Goal: Information Seeking & Learning: Learn about a topic

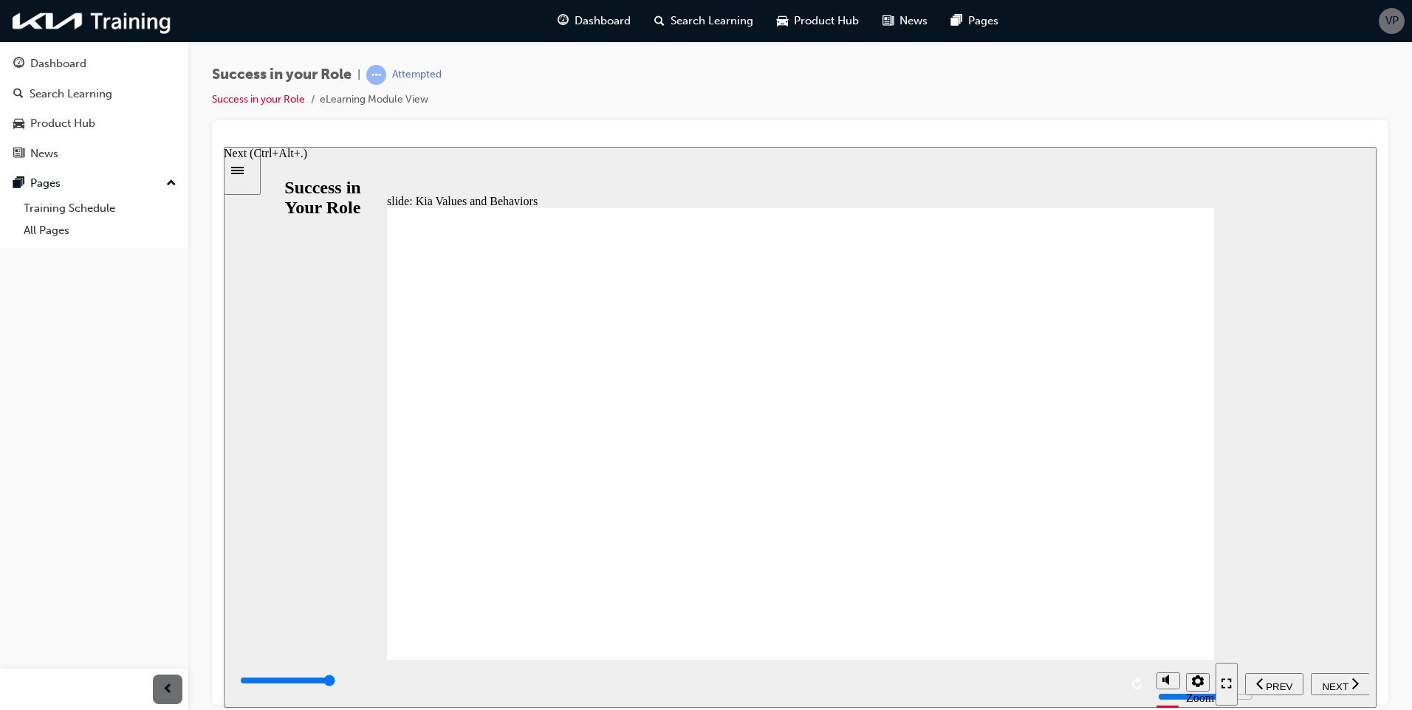
click at [1354, 682] on icon "next" at bounding box center [1354, 682] width 7 height 13
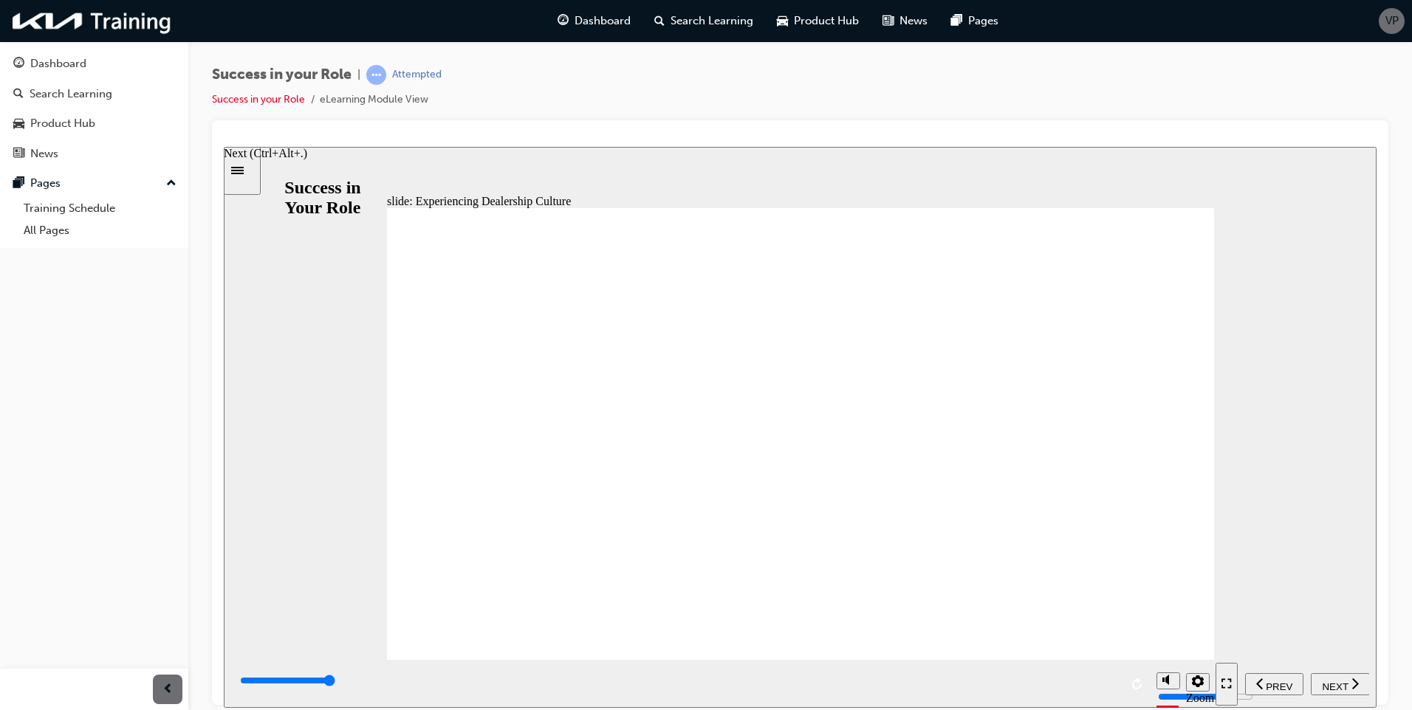
click at [1319, 685] on div "NEXT" at bounding box center [1340, 684] width 47 height 16
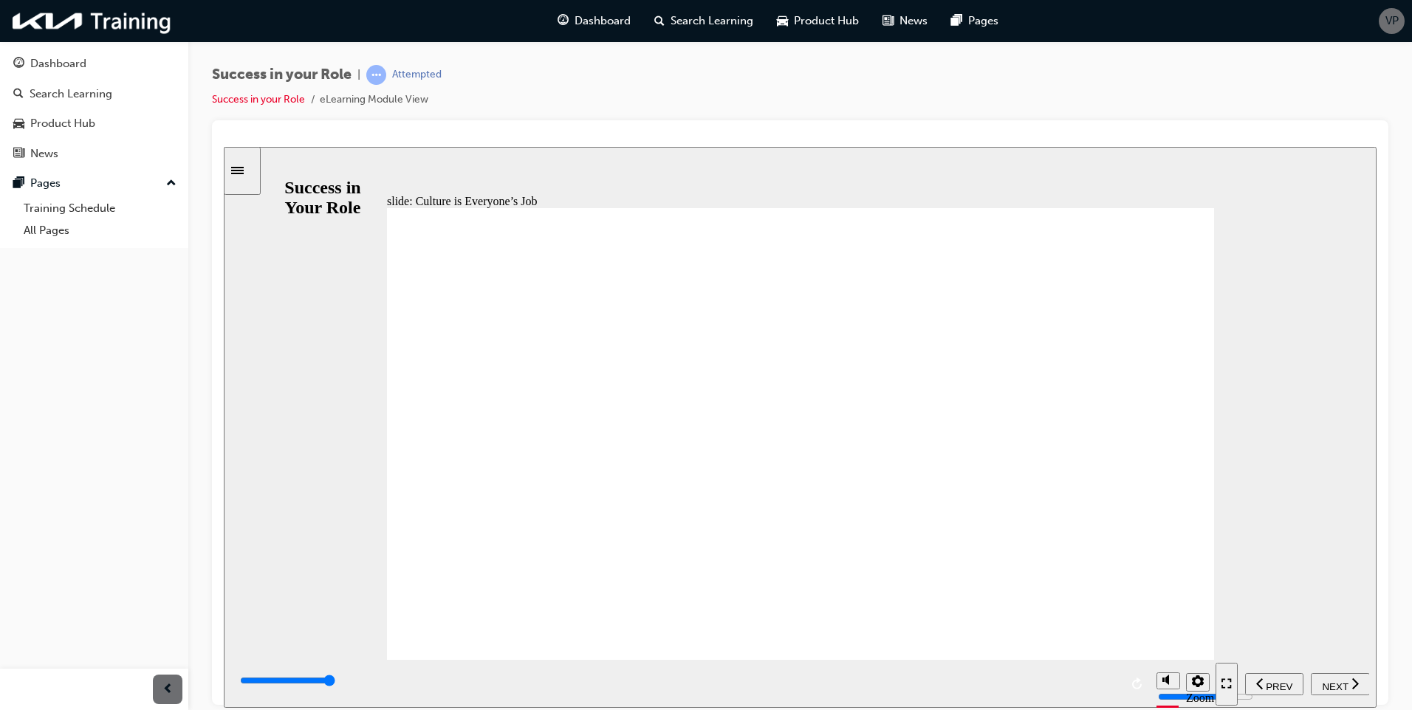
click at [1352, 685] on icon "next" at bounding box center [1354, 682] width 7 height 13
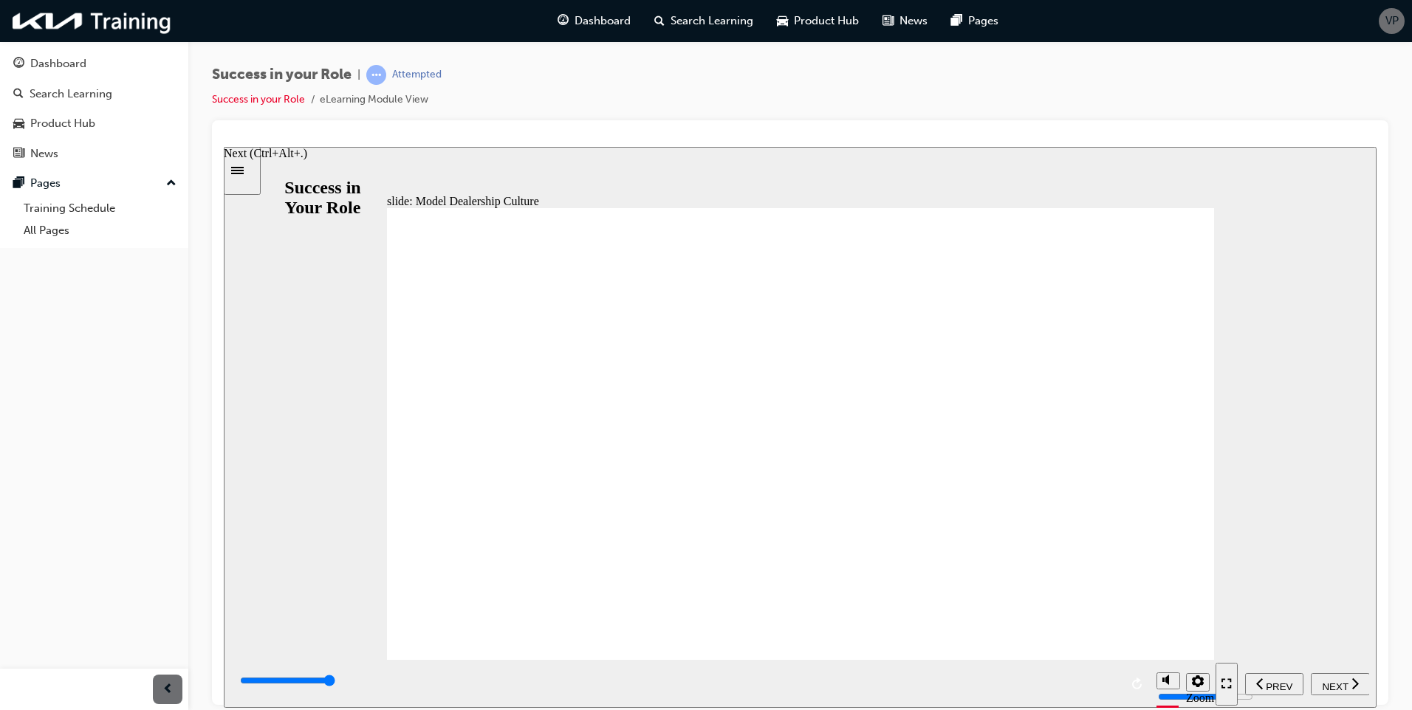
click at [1347, 693] on button "NEXT" at bounding box center [1340, 684] width 59 height 22
type input "9000"
radio input "true"
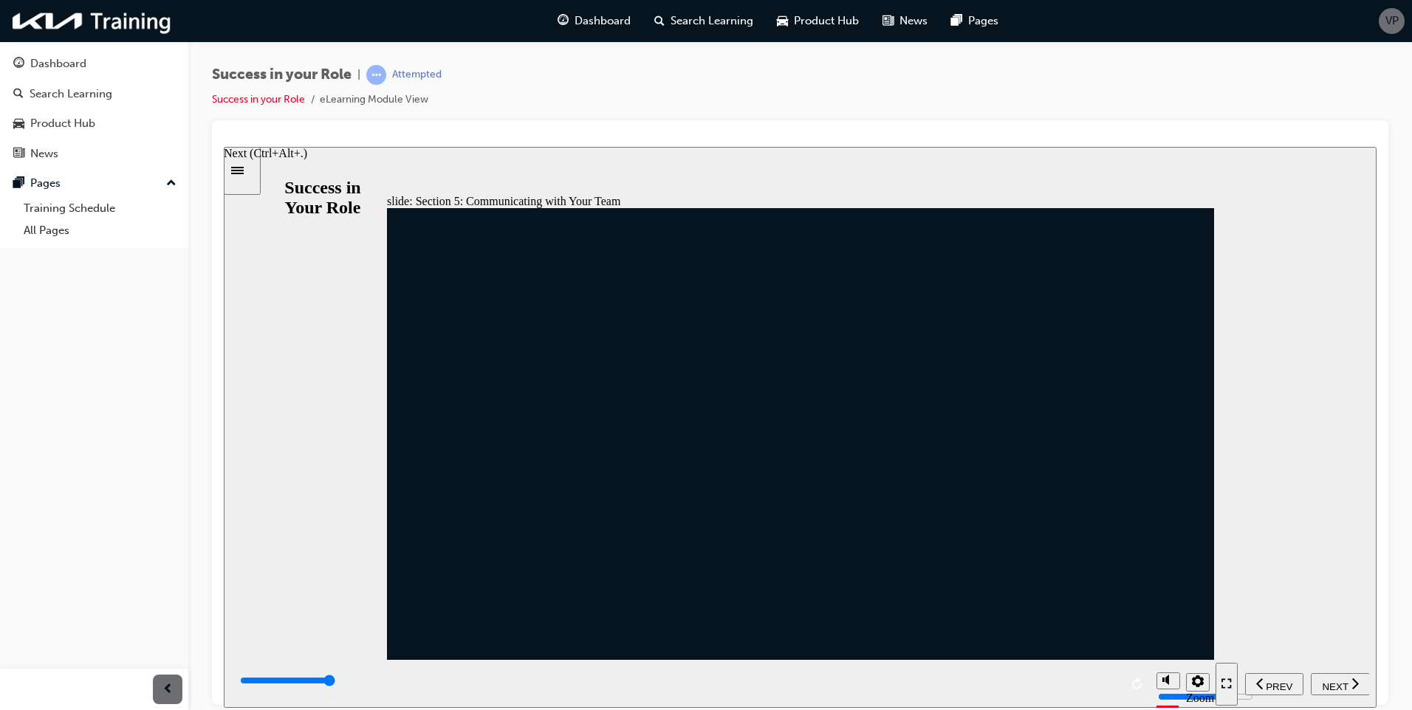
click at [1335, 684] on span "NEXT" at bounding box center [1335, 686] width 26 height 11
click at [1340, 681] on span "NEXT" at bounding box center [1335, 686] width 26 height 11
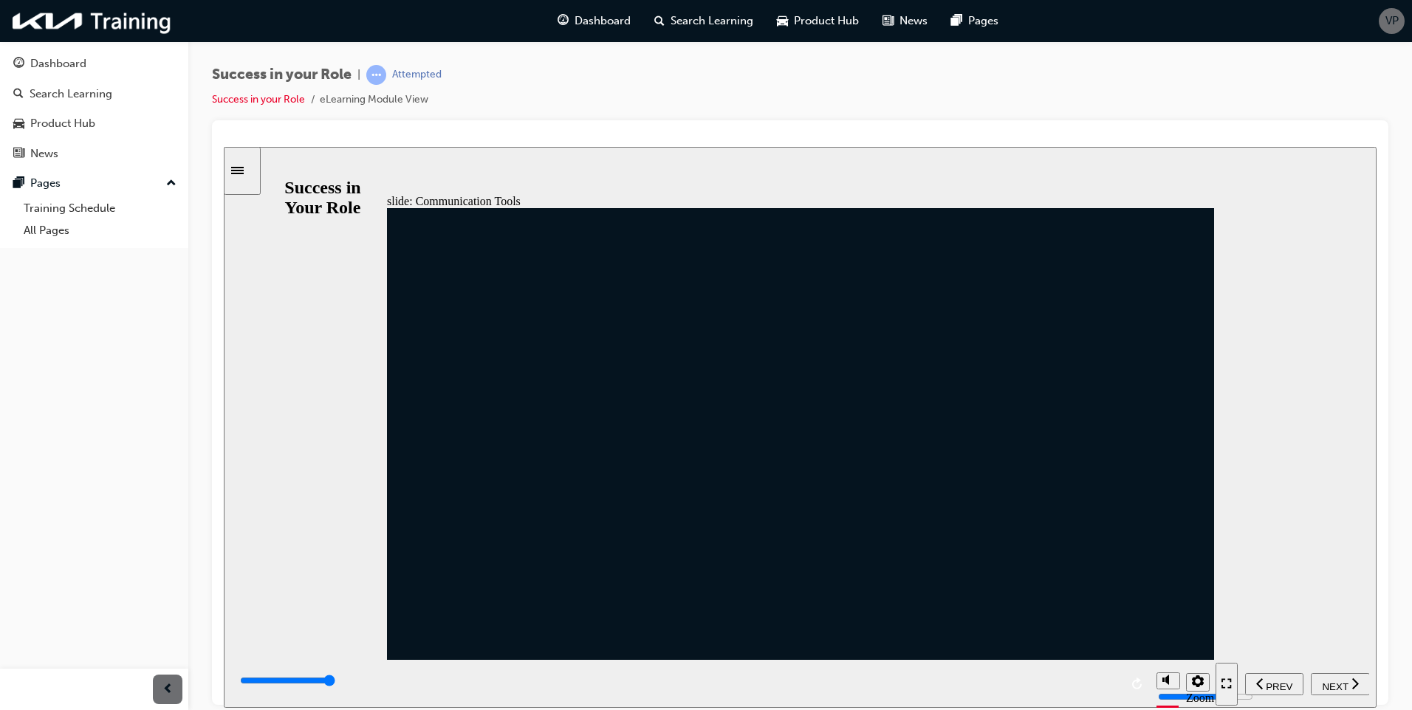
click at [307, 160] on div "Next (Ctrl+Alt+.)" at bounding box center [265, 152] width 83 height 13
click at [1337, 685] on span "NEXT" at bounding box center [1335, 686] width 26 height 11
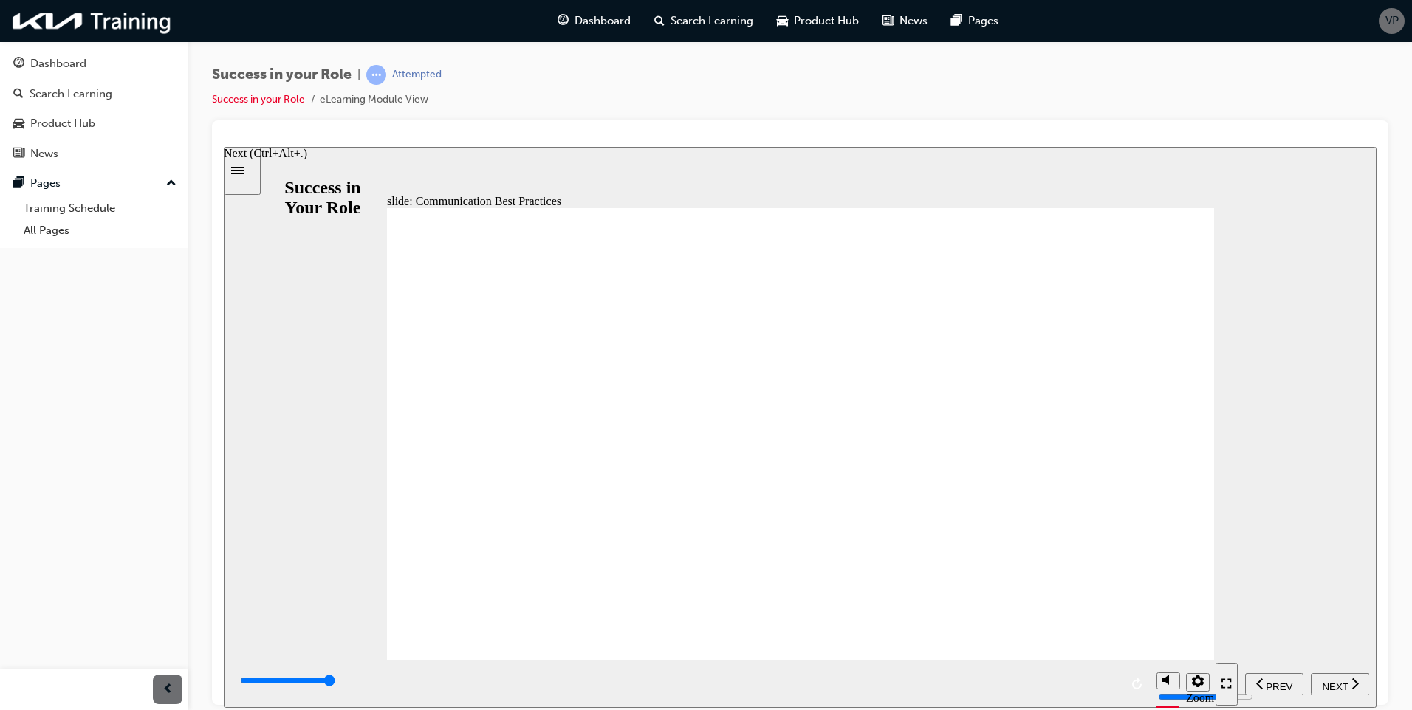
click at [1325, 676] on div "NEXT" at bounding box center [1340, 684] width 47 height 16
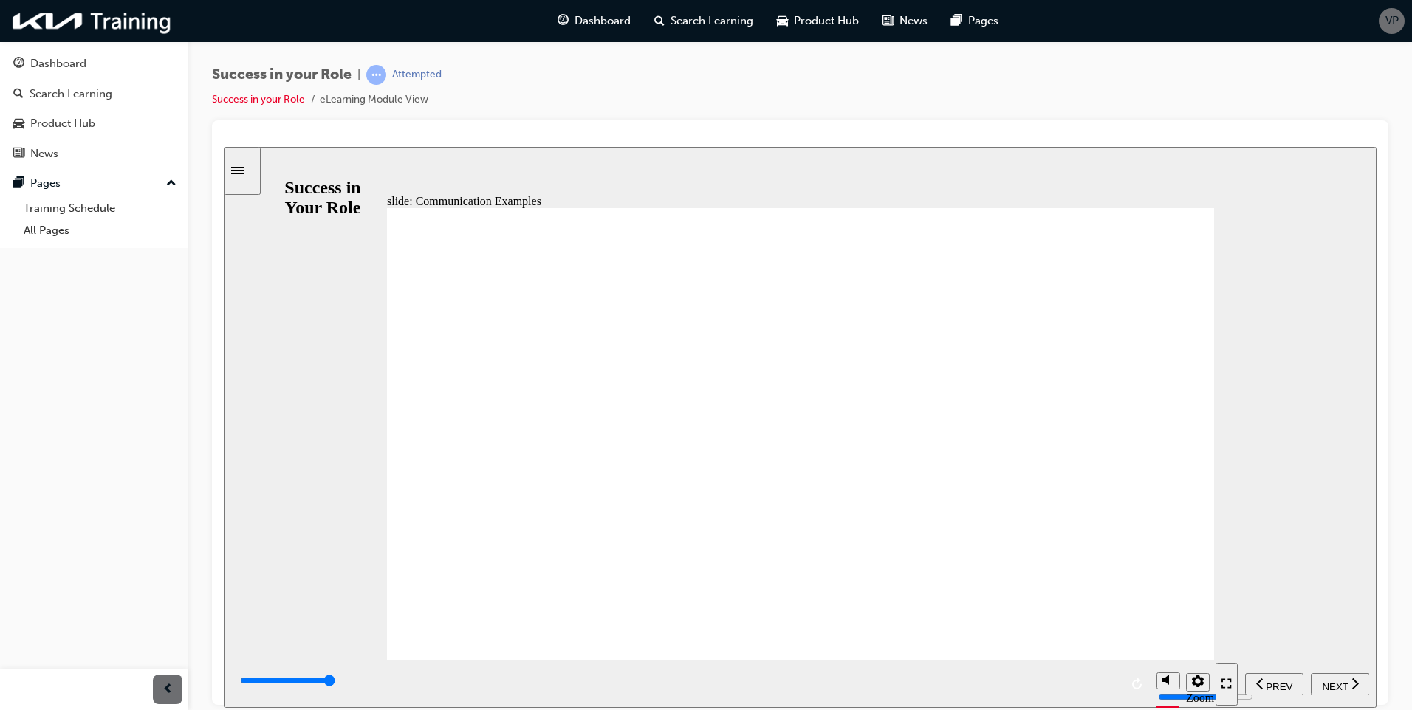
click at [1350, 681] on div "NEXT" at bounding box center [1340, 684] width 47 height 16
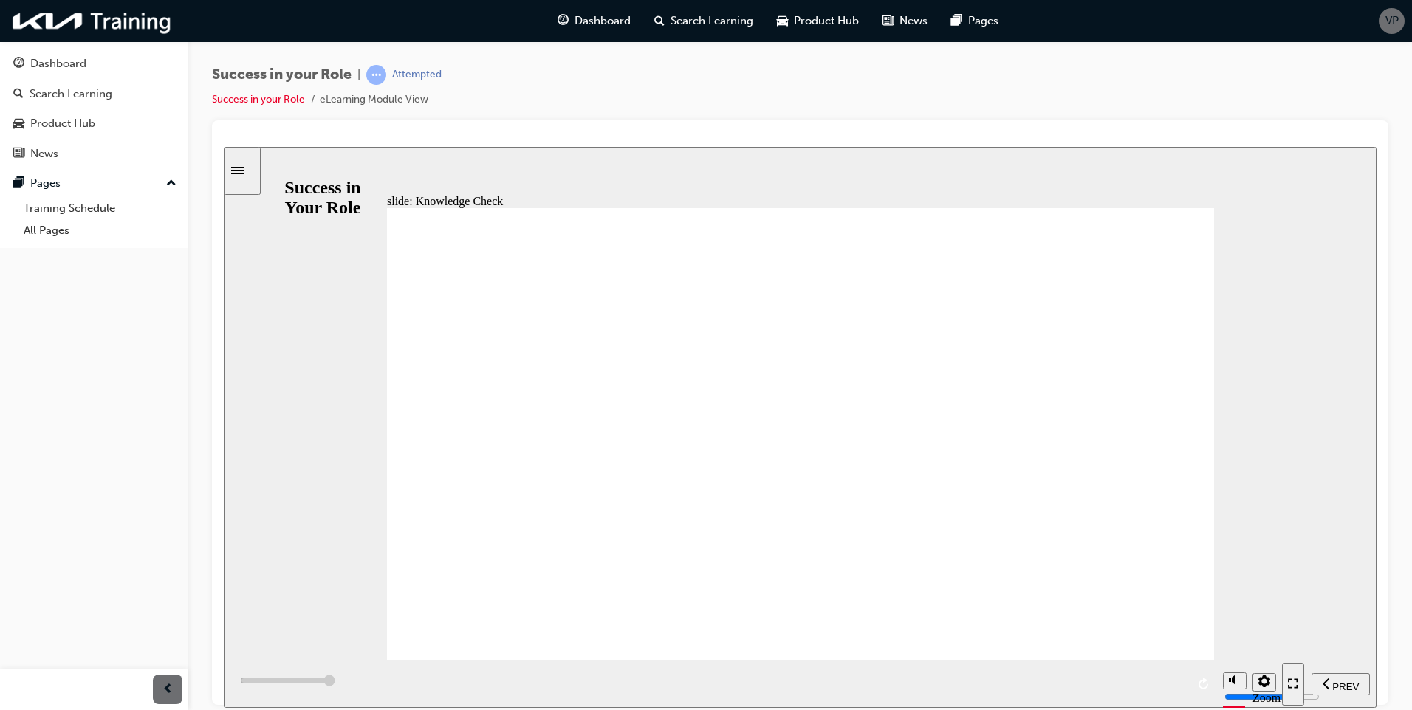
type input "6000"
radio input "false"
radio input "true"
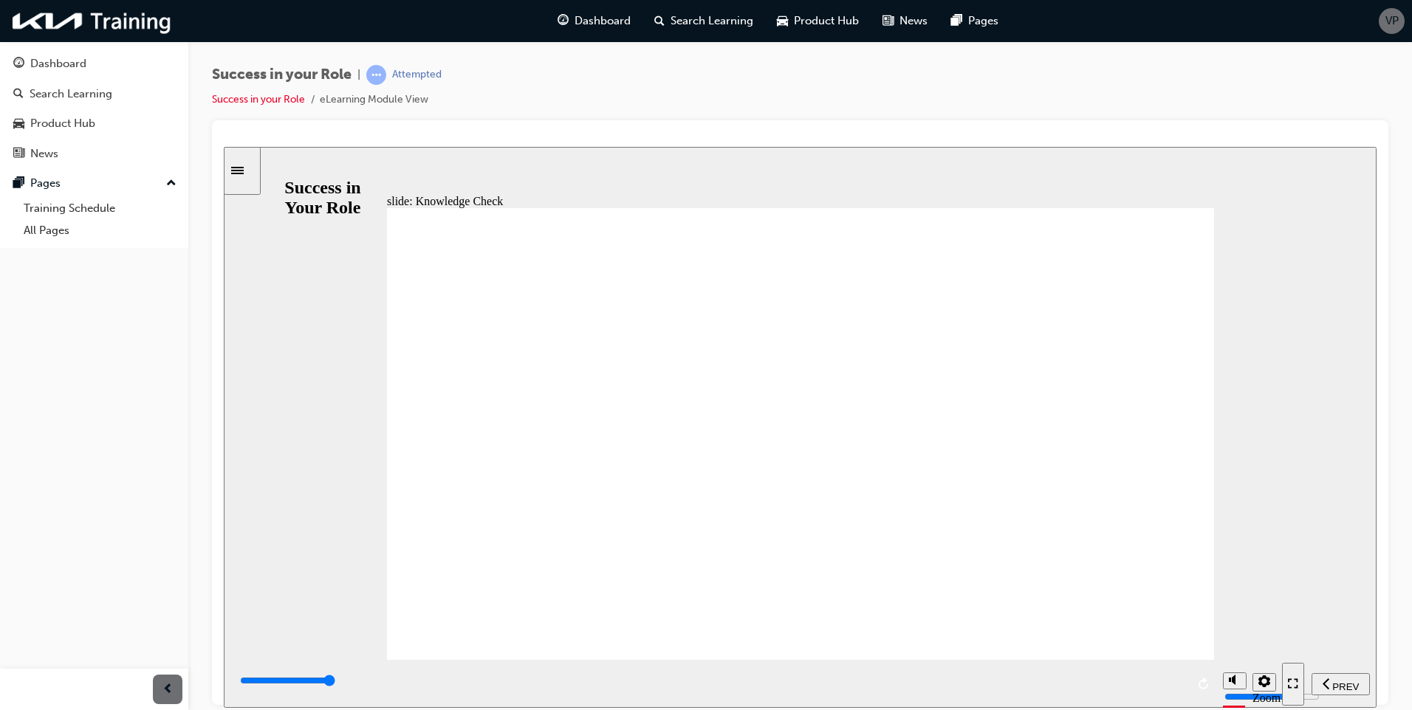
type input "6000"
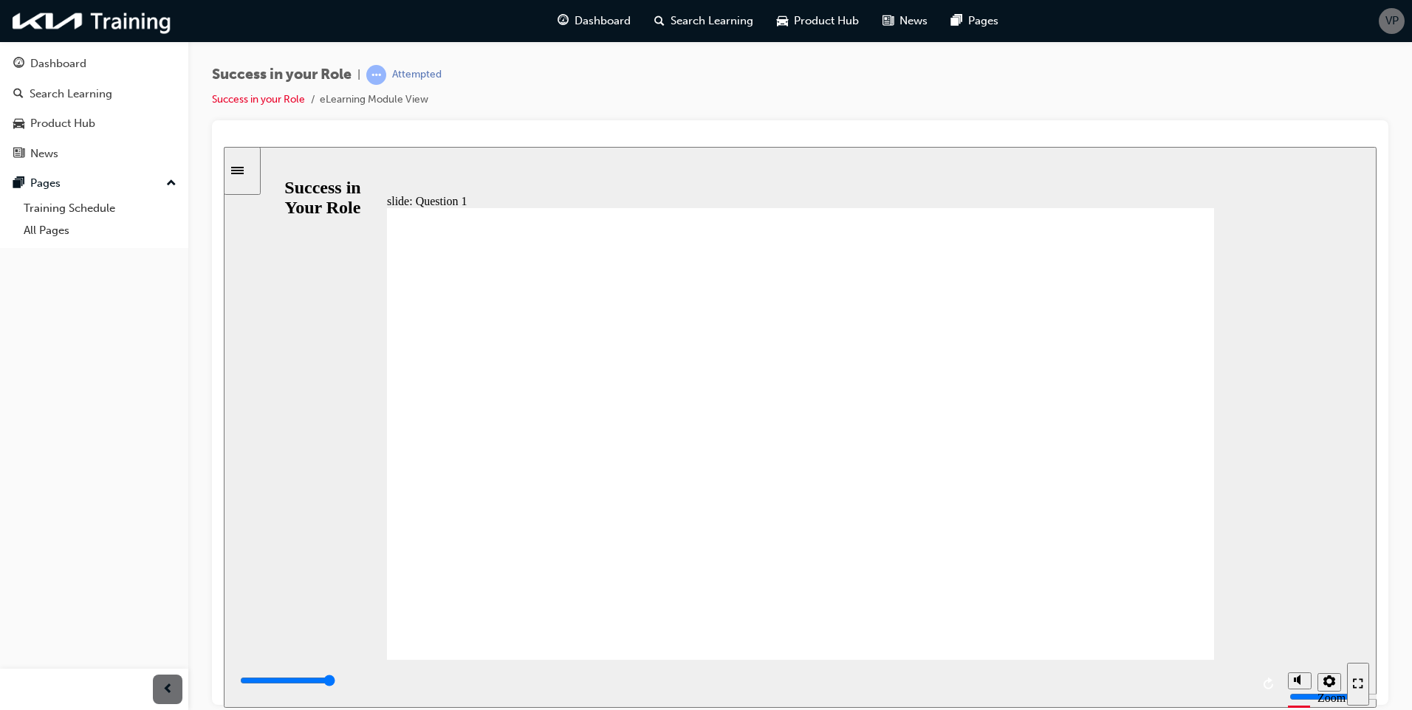
radio input "false"
radio input "true"
type input "6000"
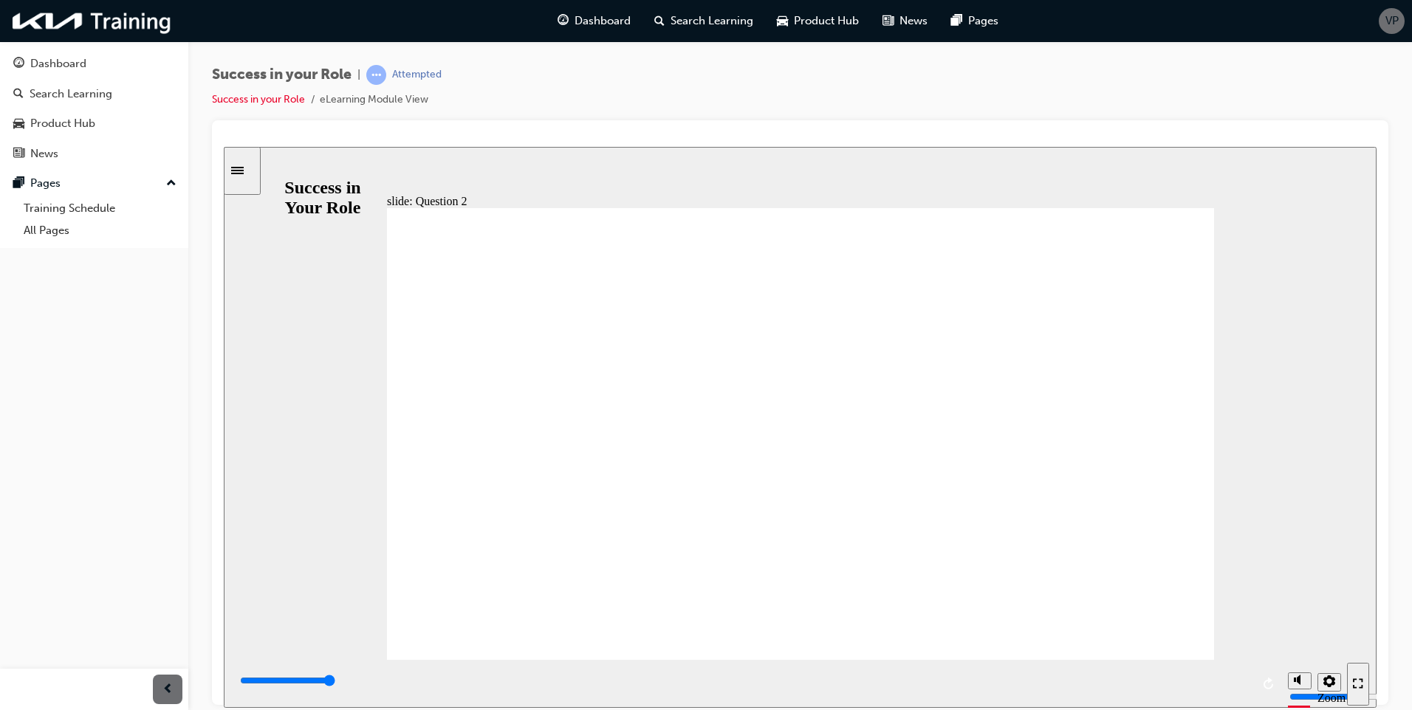
radio input "false"
radio input "true"
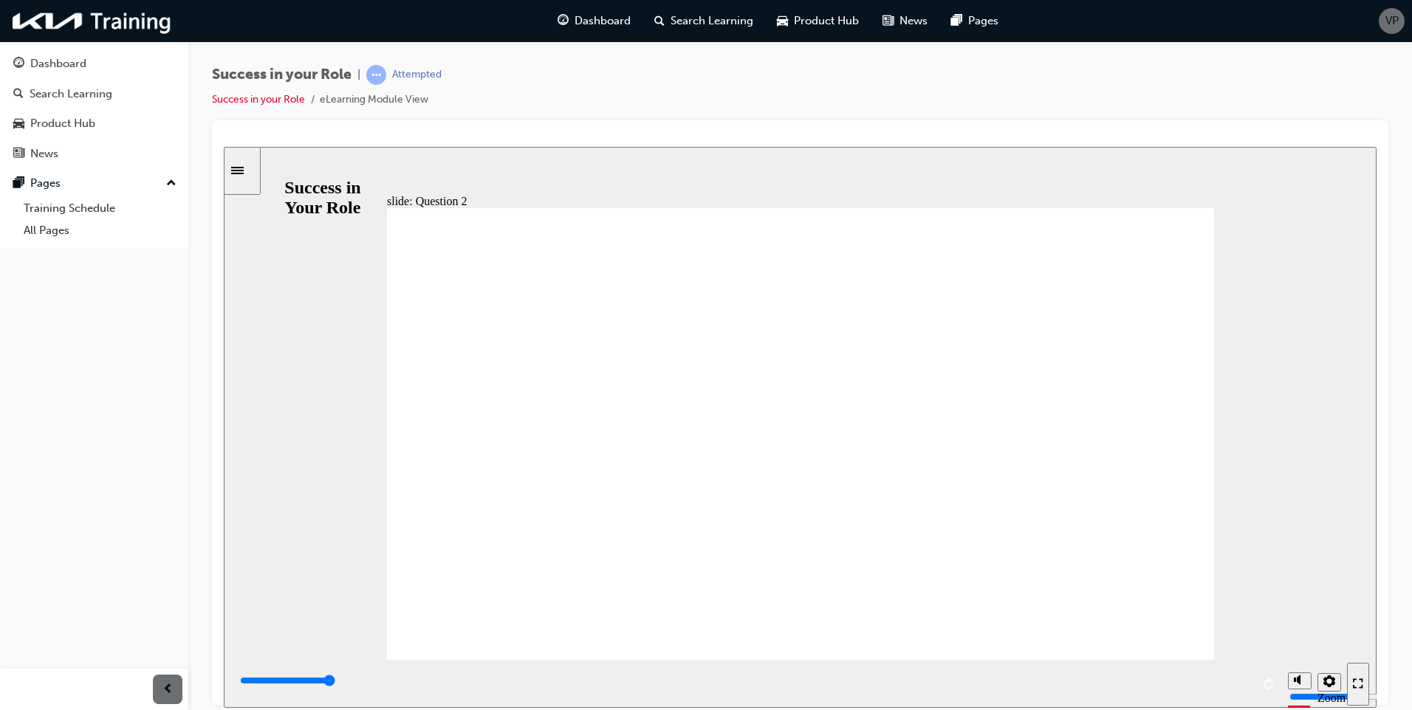
type input "5000"
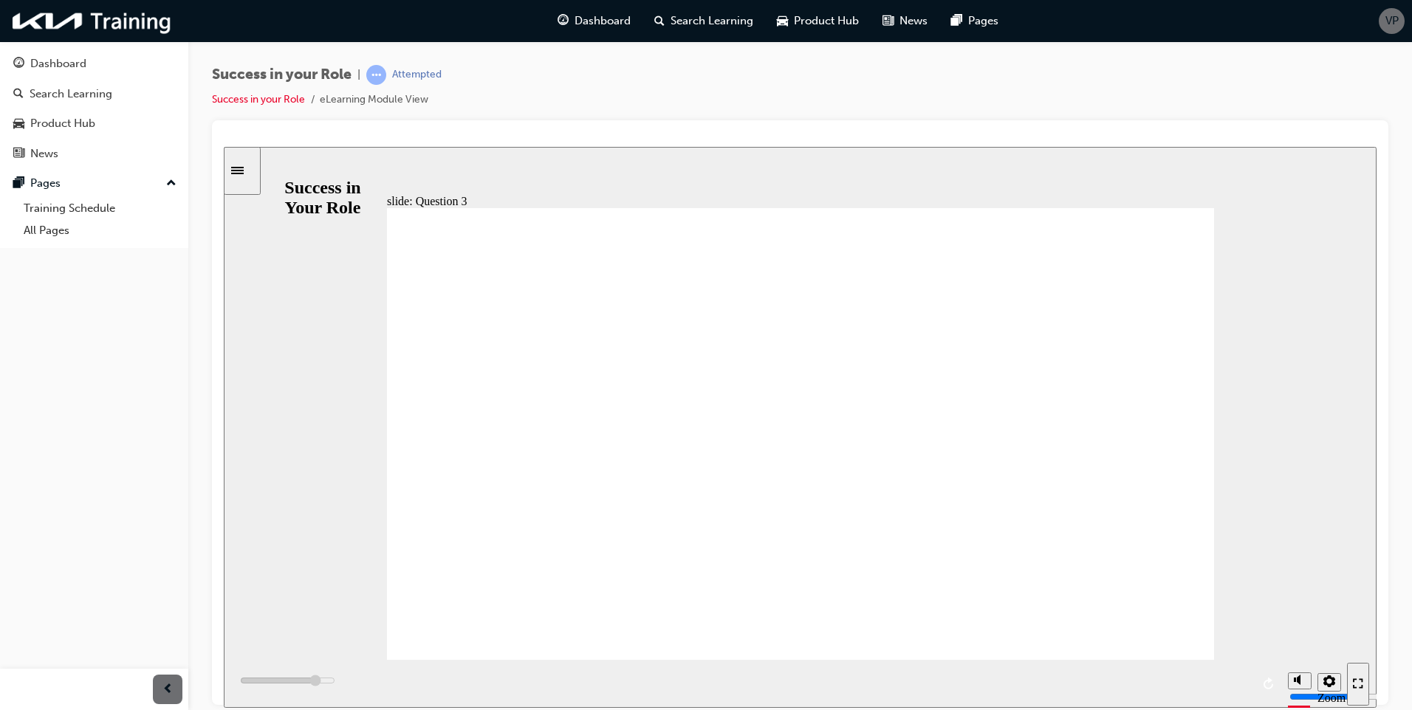
radio input "true"
type input "6000"
radio input "false"
radio input "true"
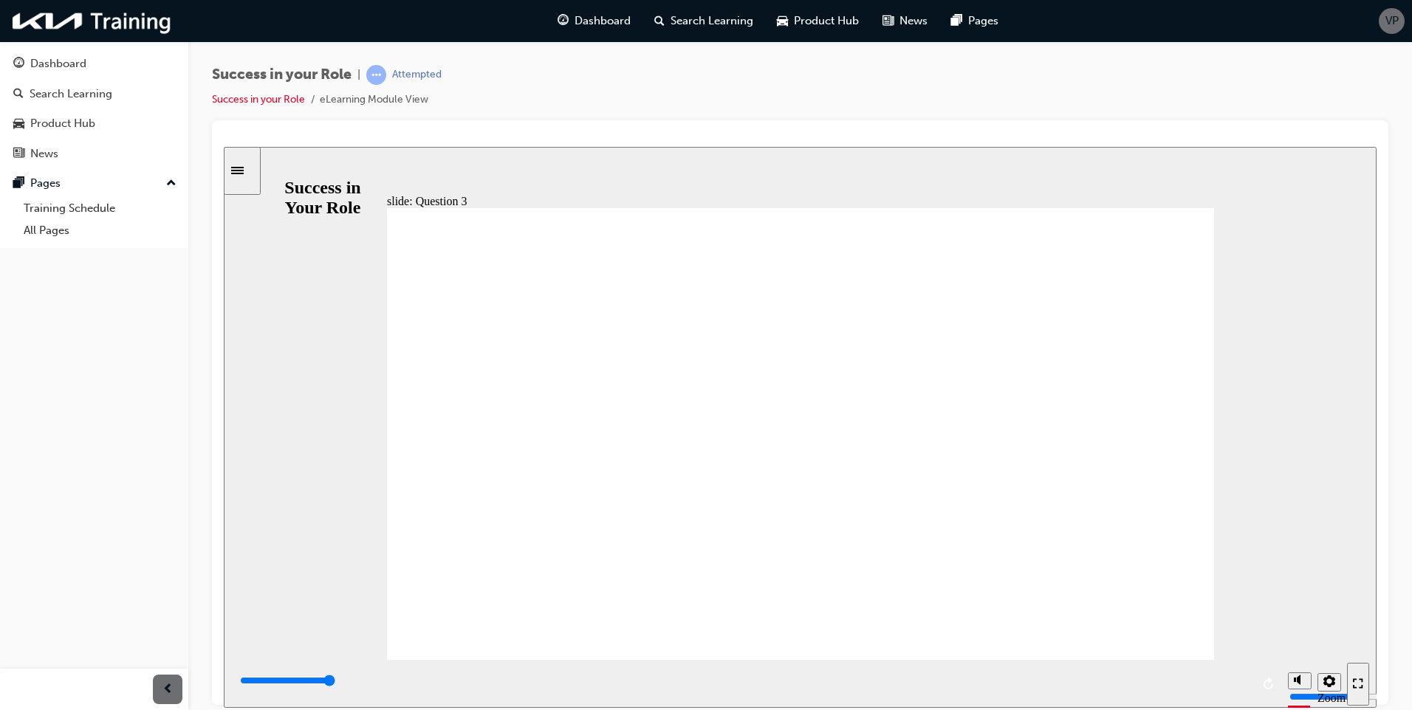
radio input "true"
type input "6000"
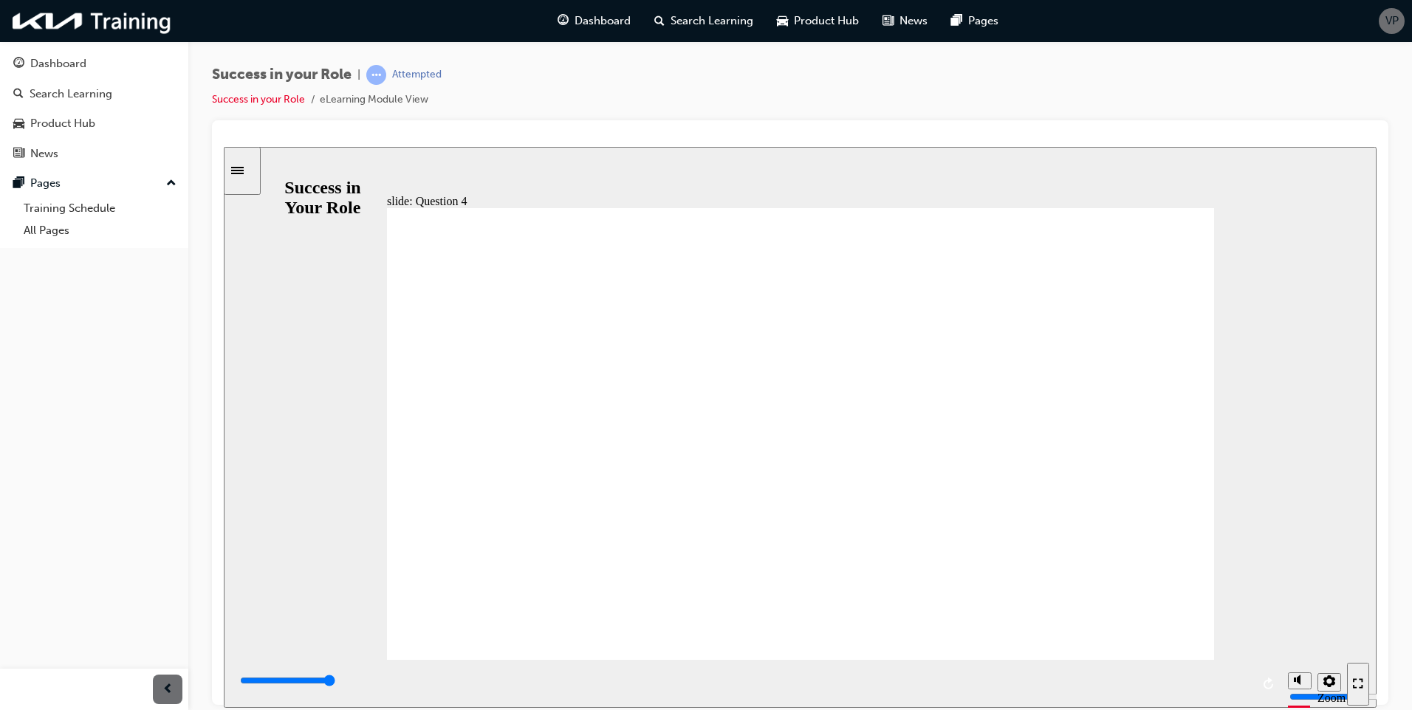
radio input "true"
type input "6000"
radio input "true"
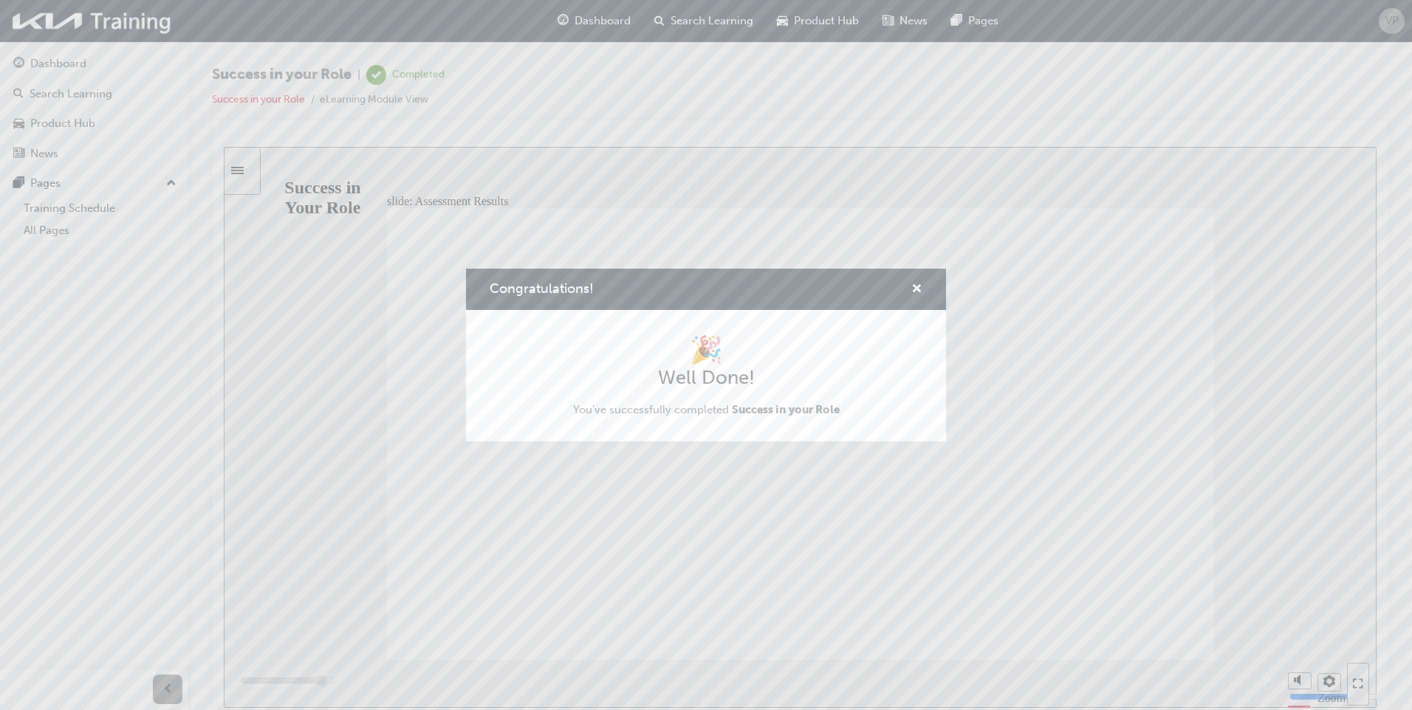
click at [910, 287] on div "Congratulations!" at bounding box center [910, 290] width 23 height 18
click at [913, 287] on span "cross-icon" at bounding box center [916, 290] width 11 height 13
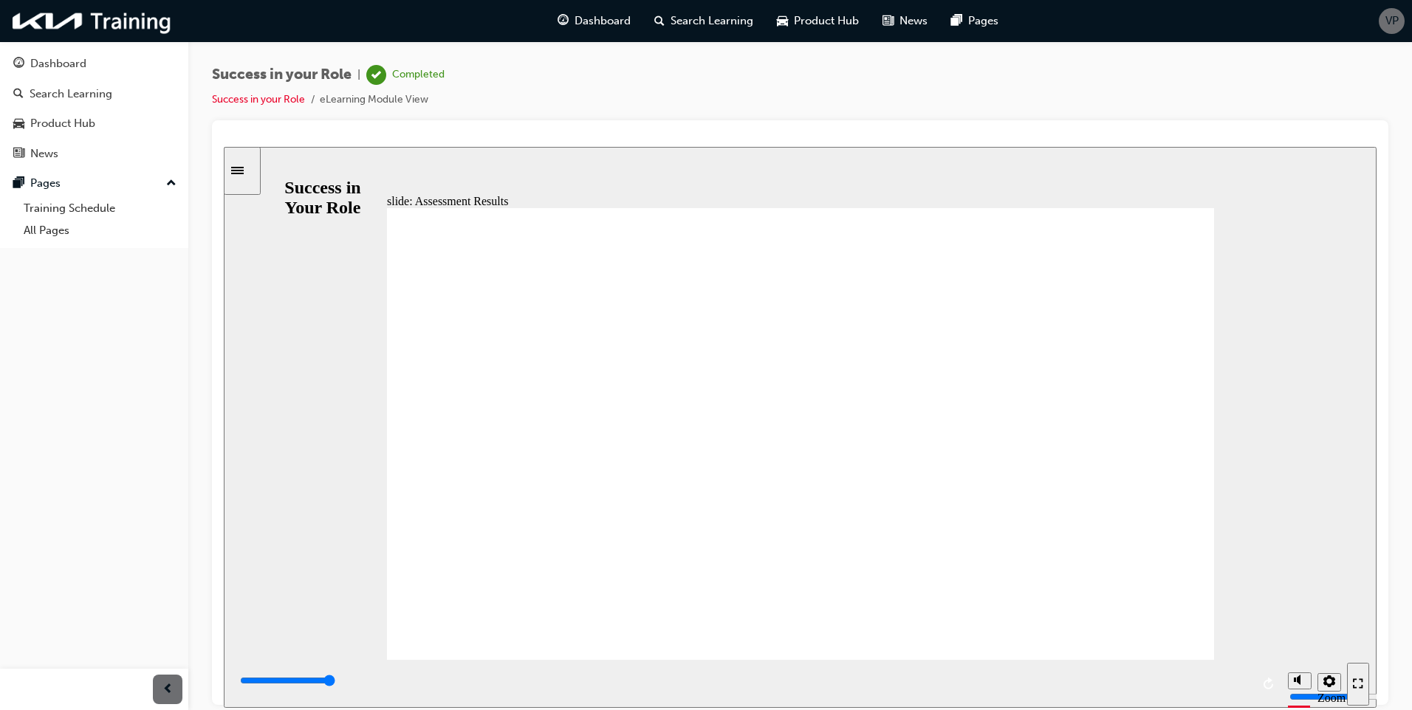
type input "7000"
click at [583, 18] on span "Dashboard" at bounding box center [603, 21] width 56 height 17
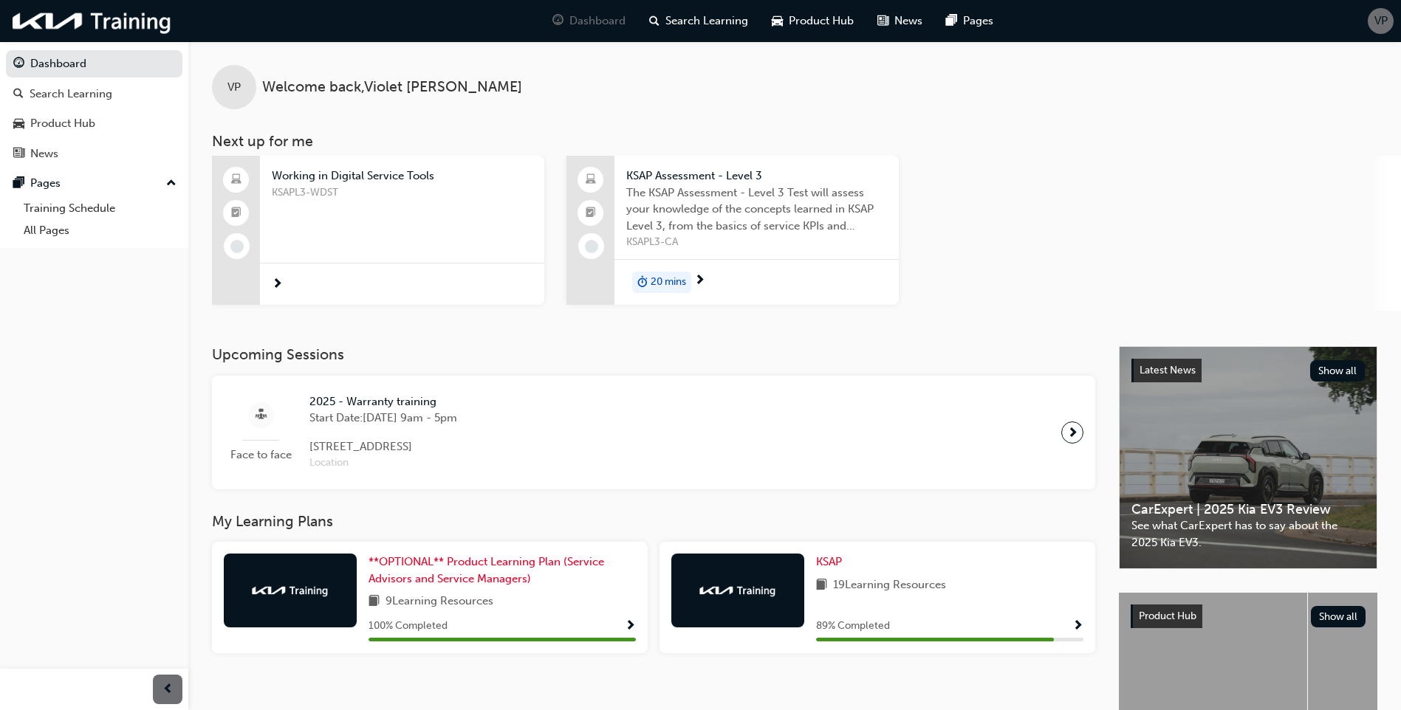
click at [418, 244] on div "Working in Digital Service Tools KSAPL3-WDST" at bounding box center [402, 206] width 284 height 100
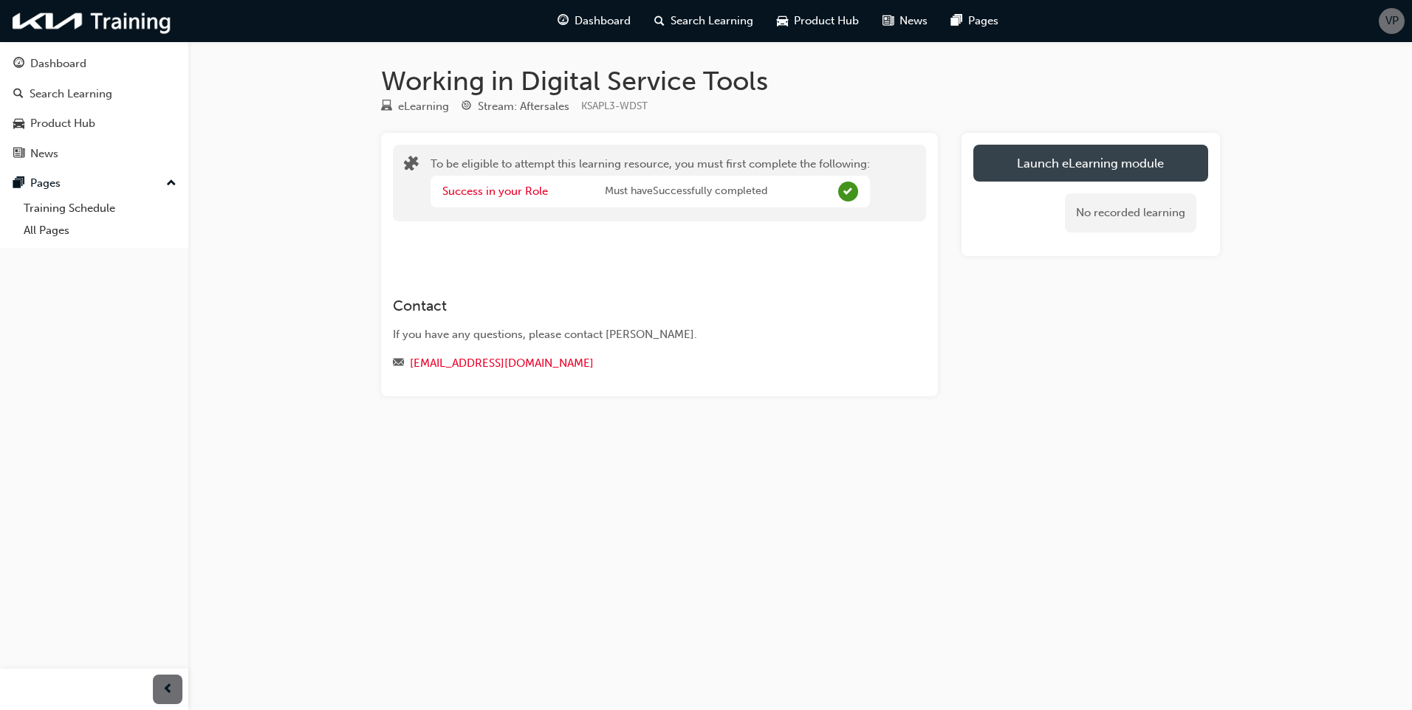
click at [1055, 160] on button "Launch eLearning module" at bounding box center [1090, 163] width 235 height 37
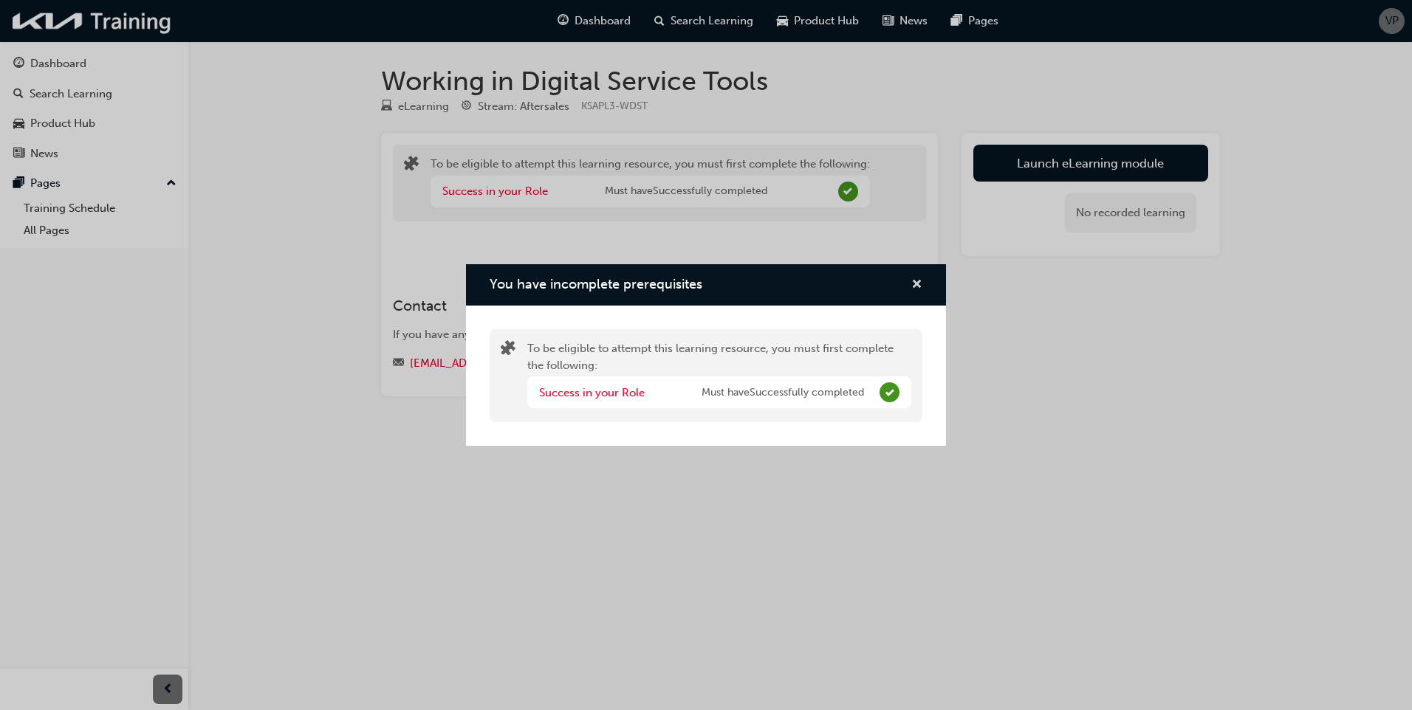
click at [911, 283] on span "cross-icon" at bounding box center [916, 285] width 11 height 13
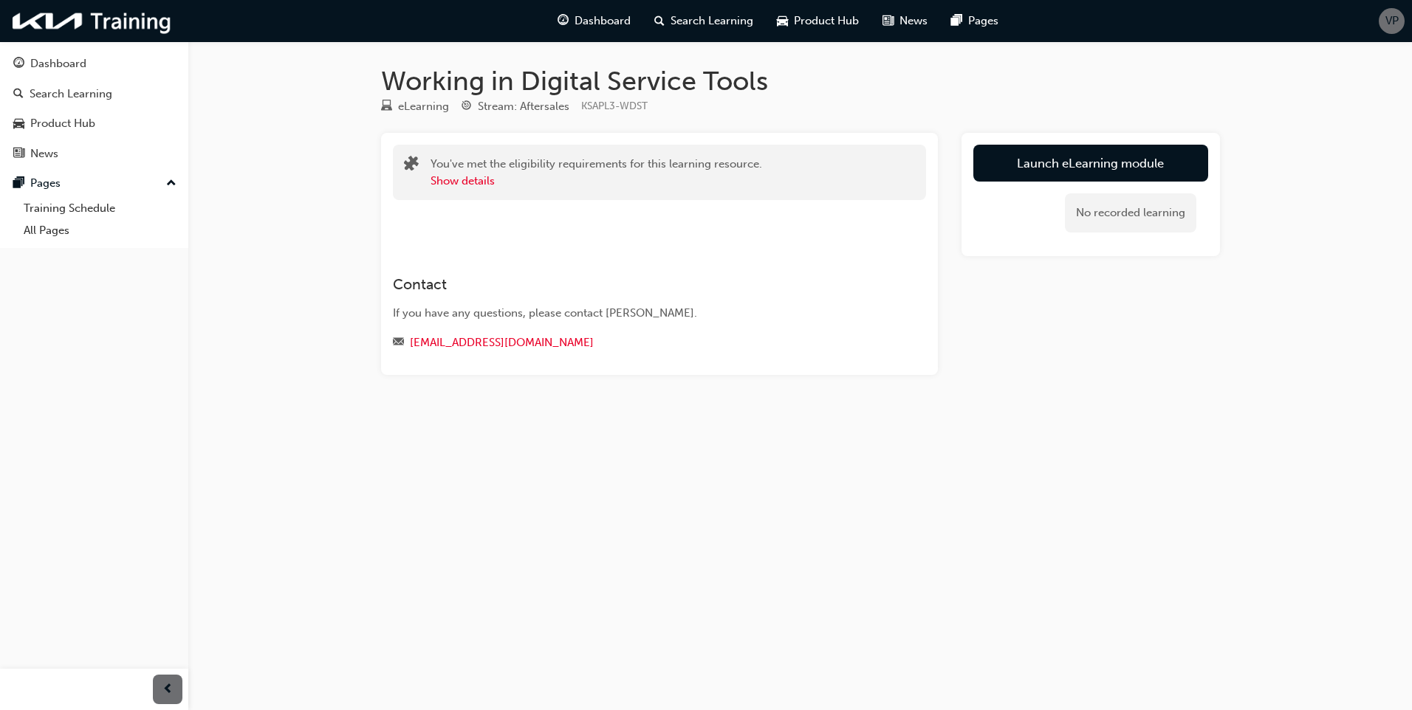
click at [1079, 170] on link "Launch eLearning module" at bounding box center [1090, 163] width 235 height 37
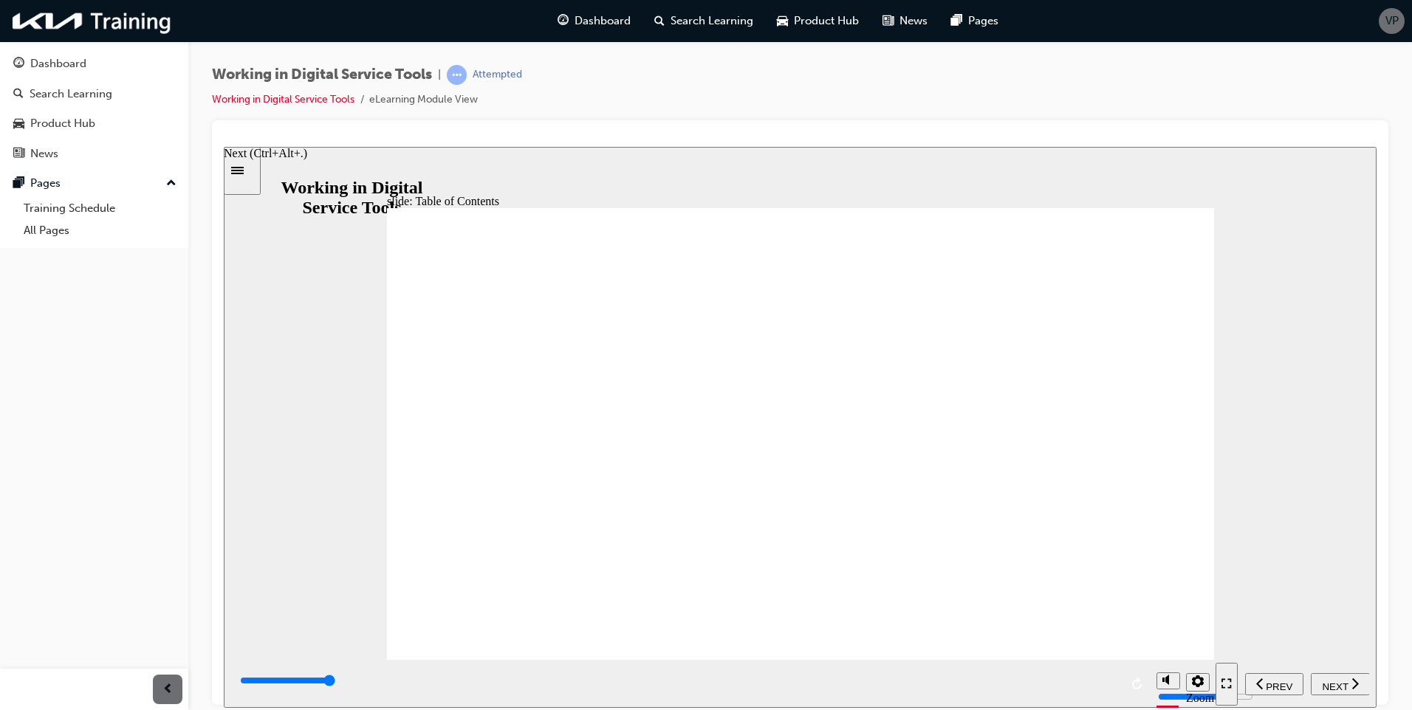
click at [1334, 682] on span "NEXT" at bounding box center [1335, 686] width 26 height 11
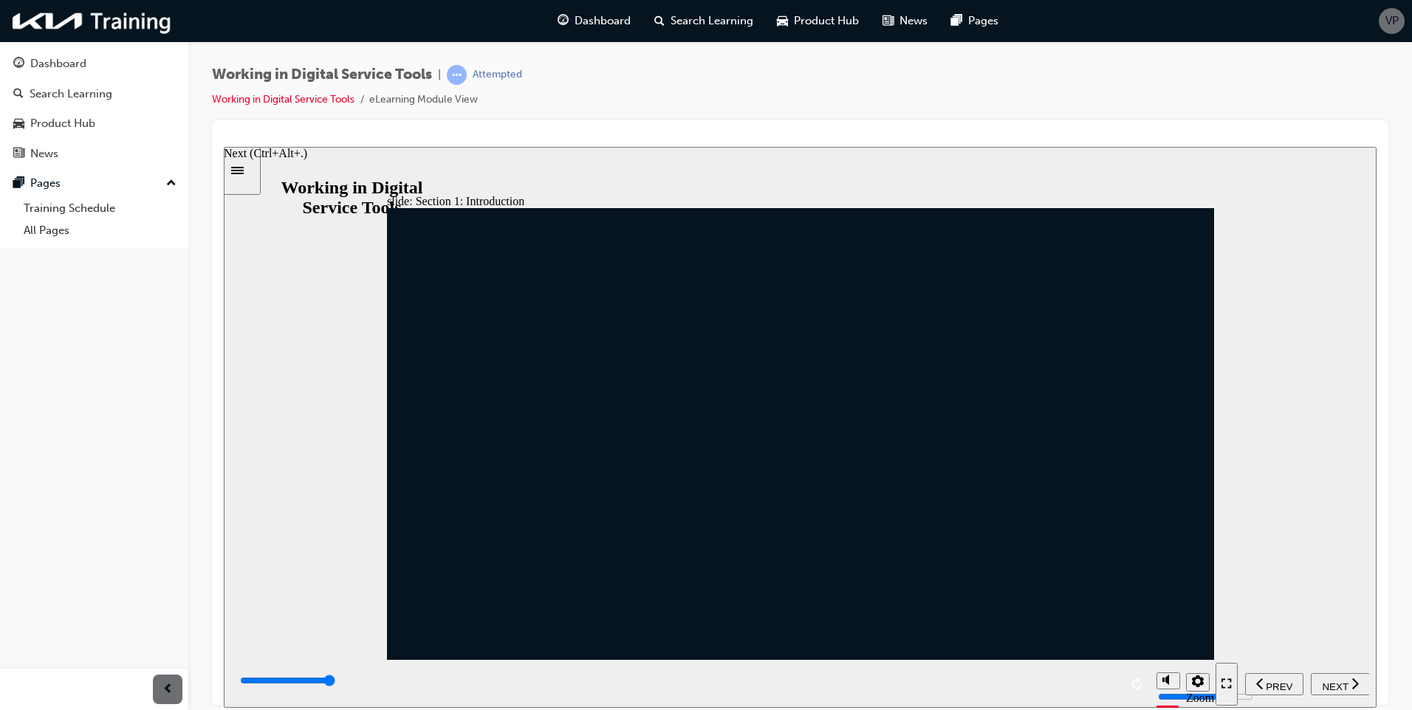
click at [1334, 682] on span "NEXT" at bounding box center [1335, 686] width 26 height 11
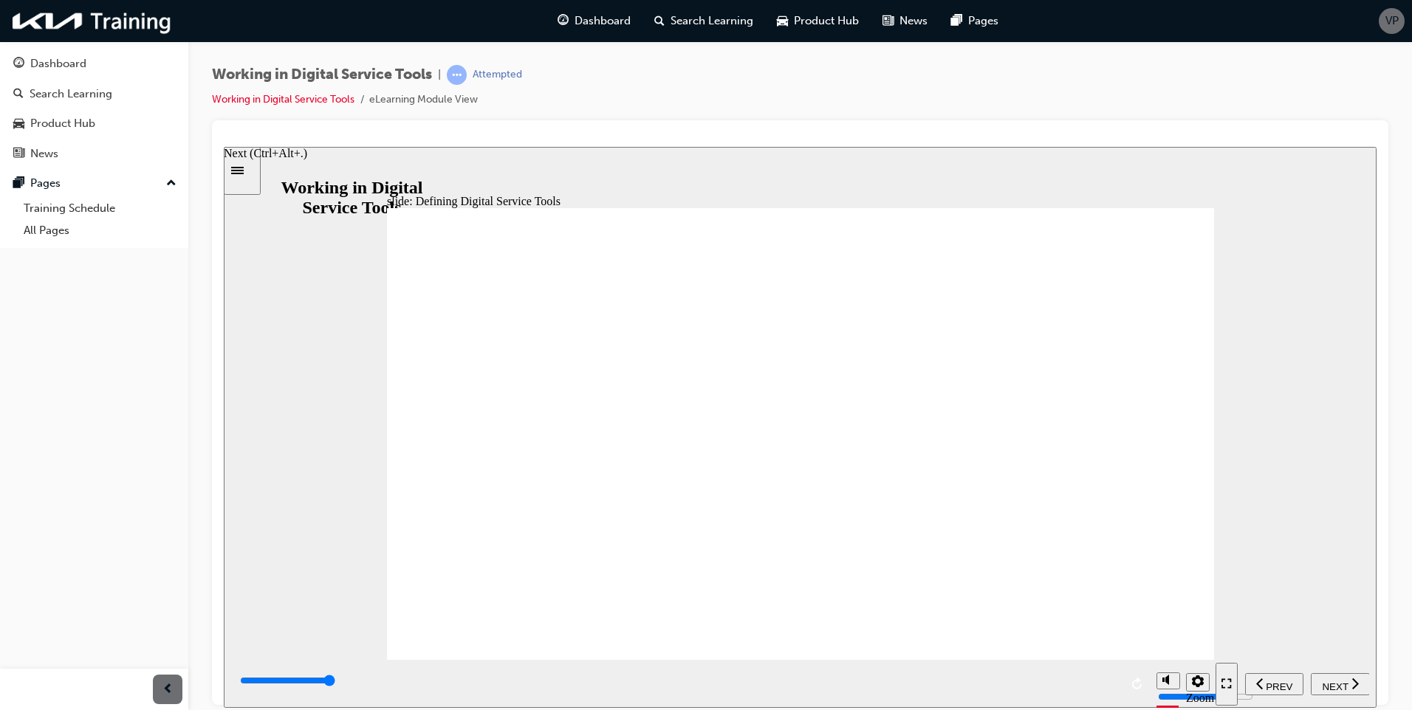
click at [1334, 682] on span "NEXT" at bounding box center [1335, 686] width 26 height 11
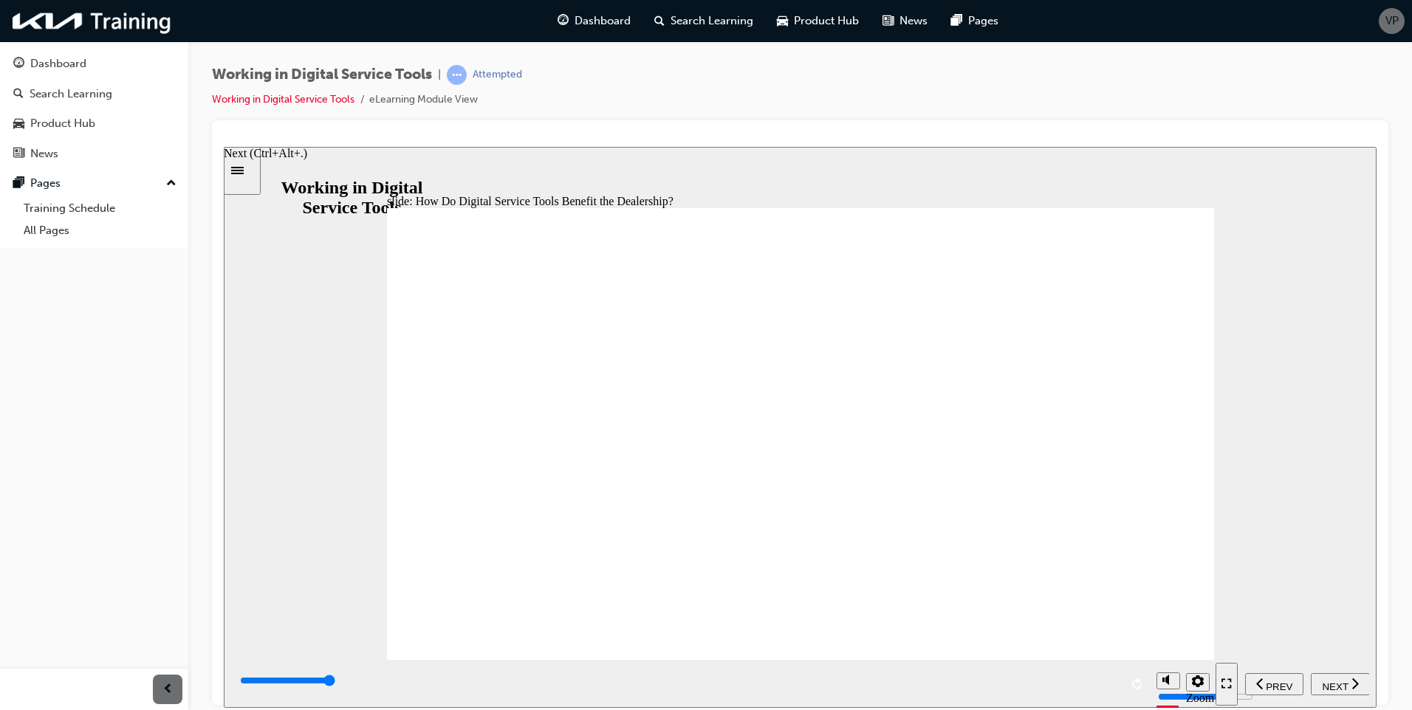
click at [1353, 681] on icon "next" at bounding box center [1354, 682] width 7 height 13
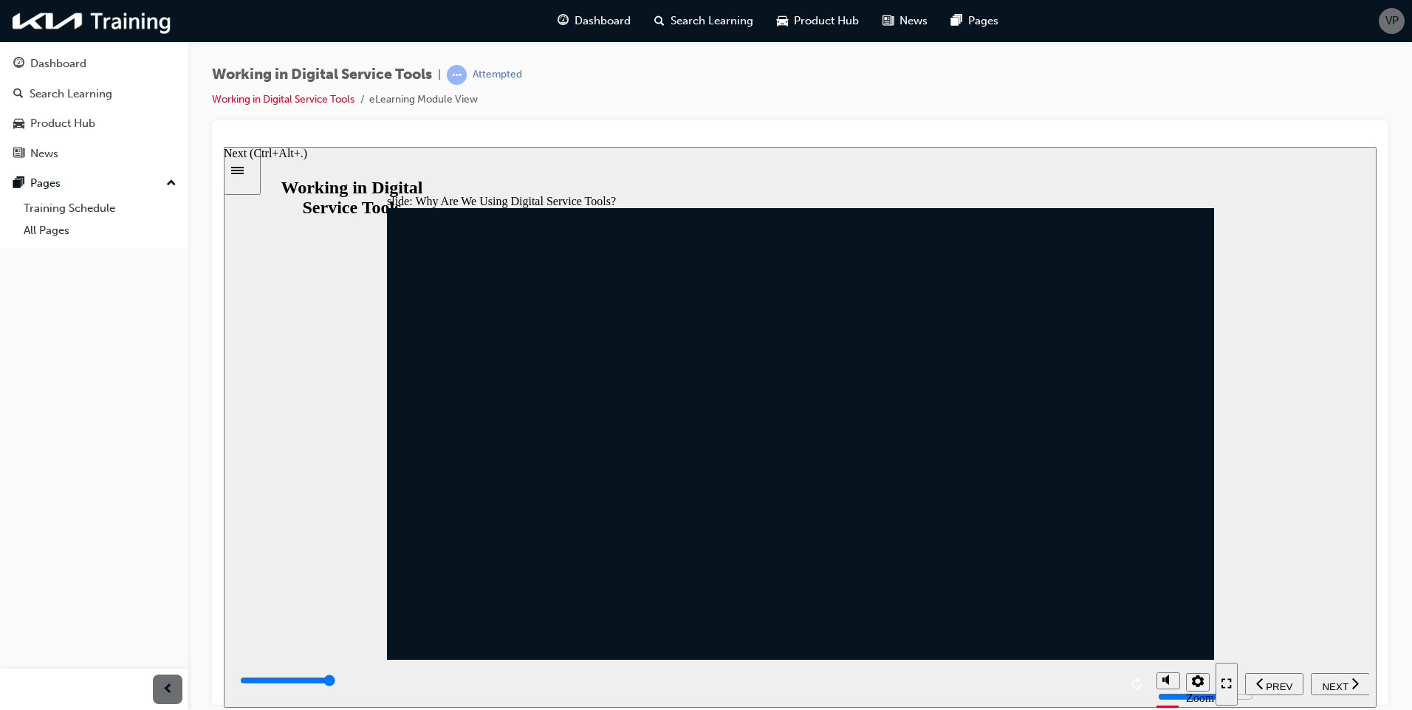
click at [1338, 688] on span "NEXT" at bounding box center [1335, 686] width 26 height 11
click at [1338, 683] on nav "PREV NEXT SUBMIT" at bounding box center [1293, 683] width 154 height 48
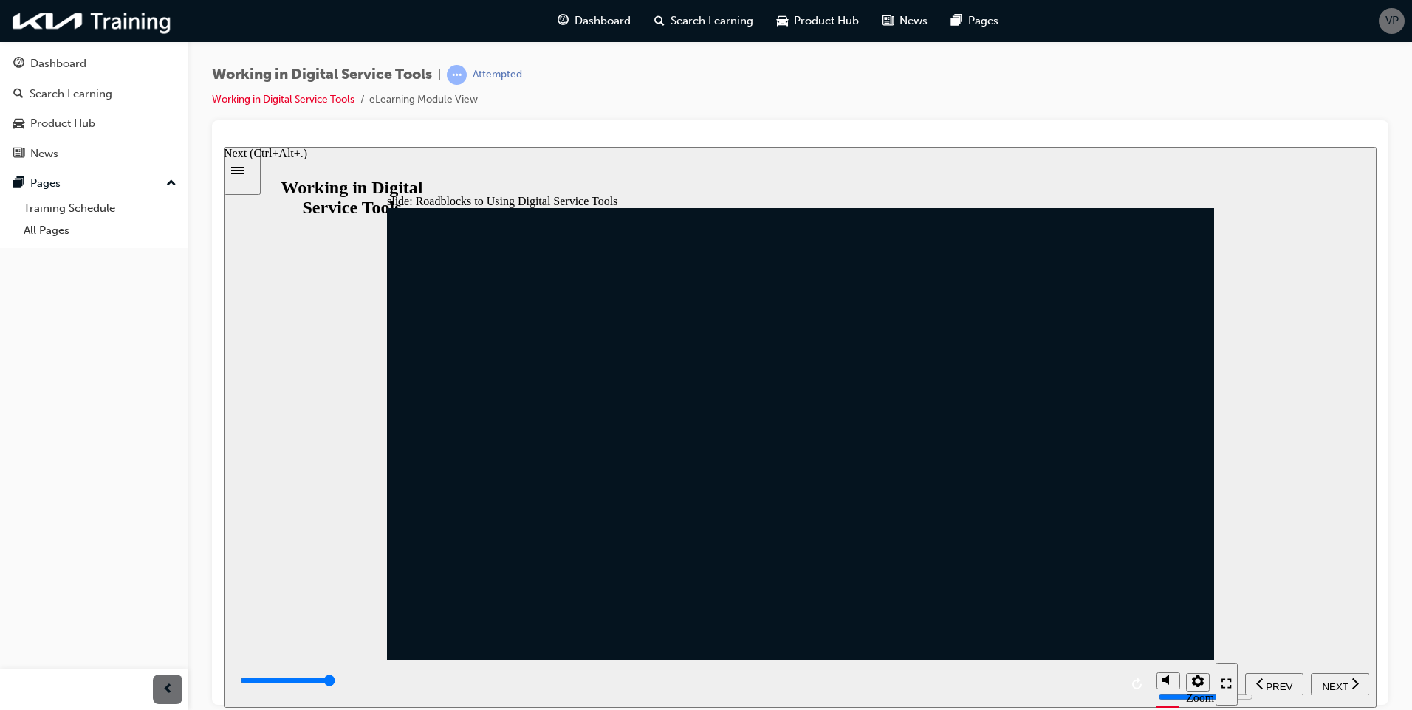
click at [1346, 689] on div "NEXT" at bounding box center [1340, 684] width 47 height 16
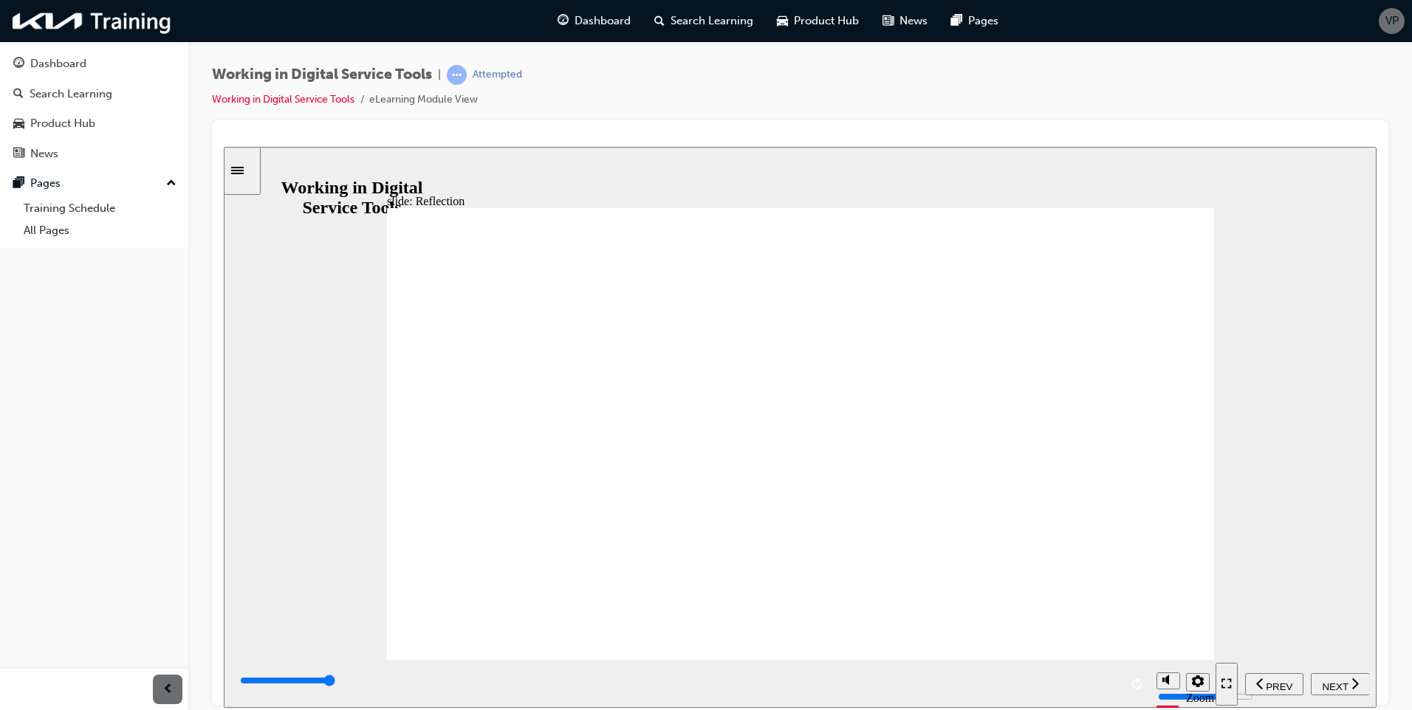
click at [1338, 682] on span "NEXT" at bounding box center [1335, 686] width 26 height 11
click at [1349, 679] on div "NEXT" at bounding box center [1340, 684] width 47 height 16
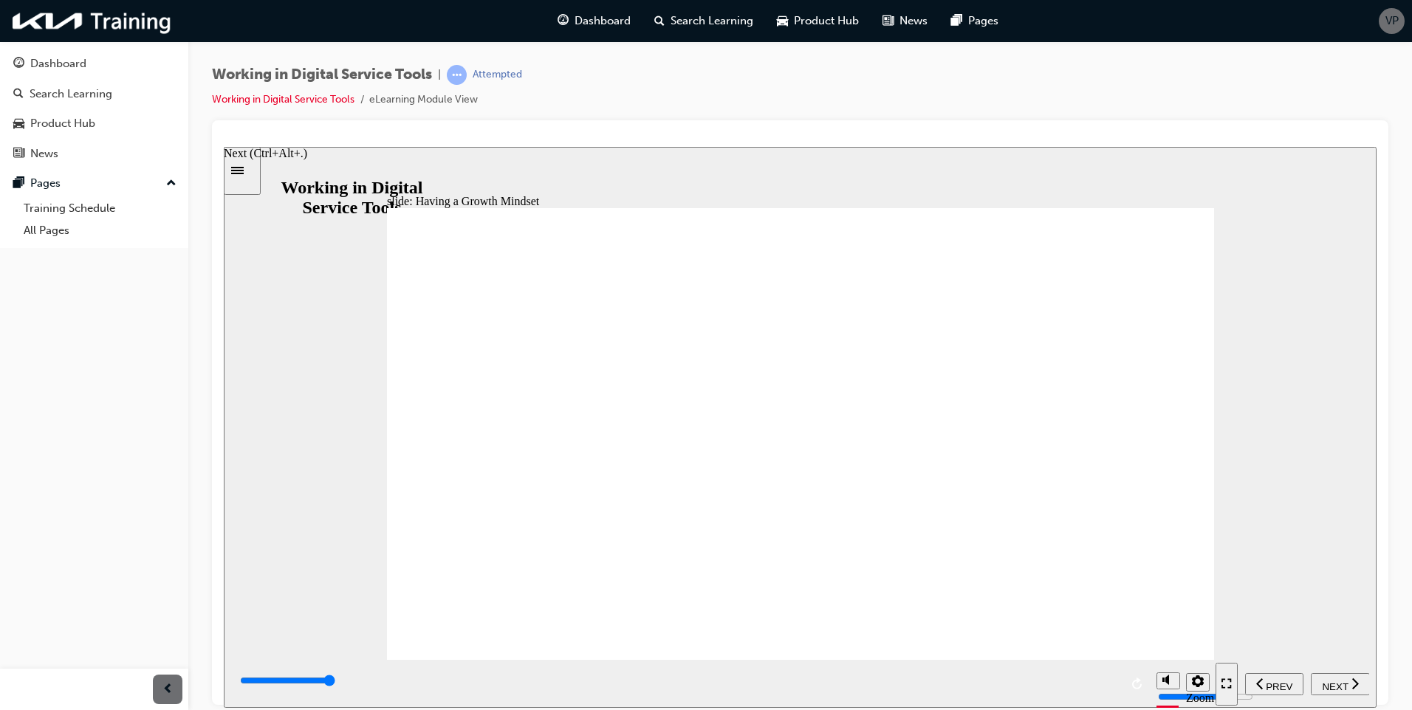
click at [1340, 681] on span "NEXT" at bounding box center [1335, 686] width 26 height 11
click at [1344, 686] on span "NEXT" at bounding box center [1335, 686] width 26 height 11
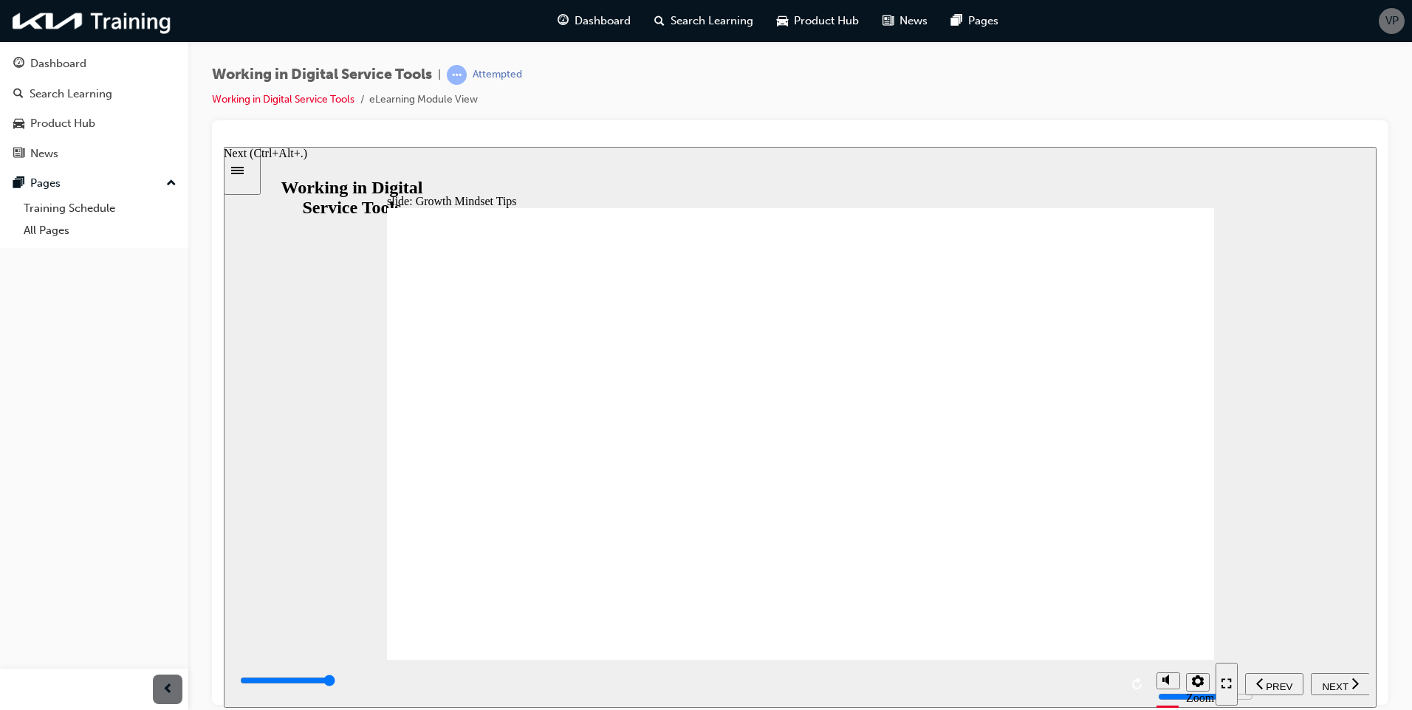
click at [1322, 683] on span "NEXT" at bounding box center [1335, 686] width 26 height 11
type input "6500"
radio input "true"
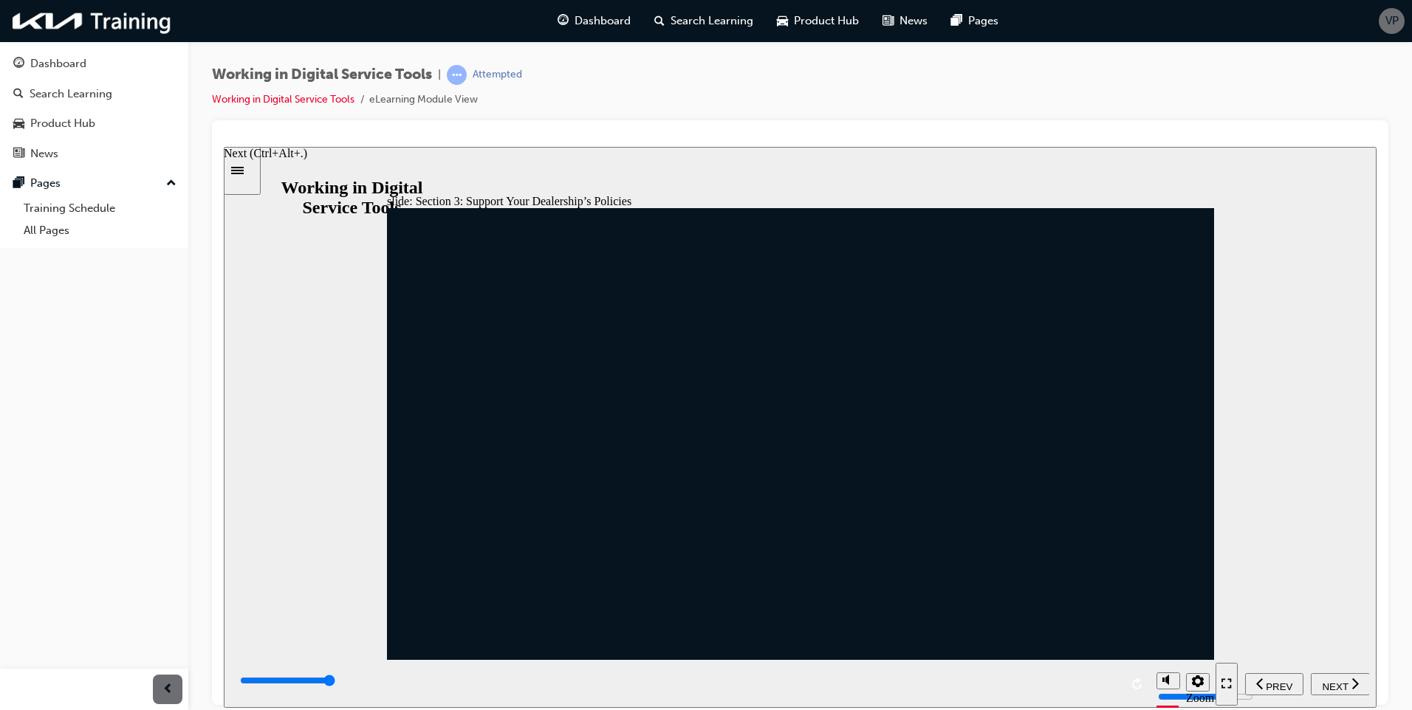
click at [1329, 685] on span "NEXT" at bounding box center [1335, 686] width 26 height 11
click at [1330, 684] on span "NEXT" at bounding box center [1335, 686] width 26 height 11
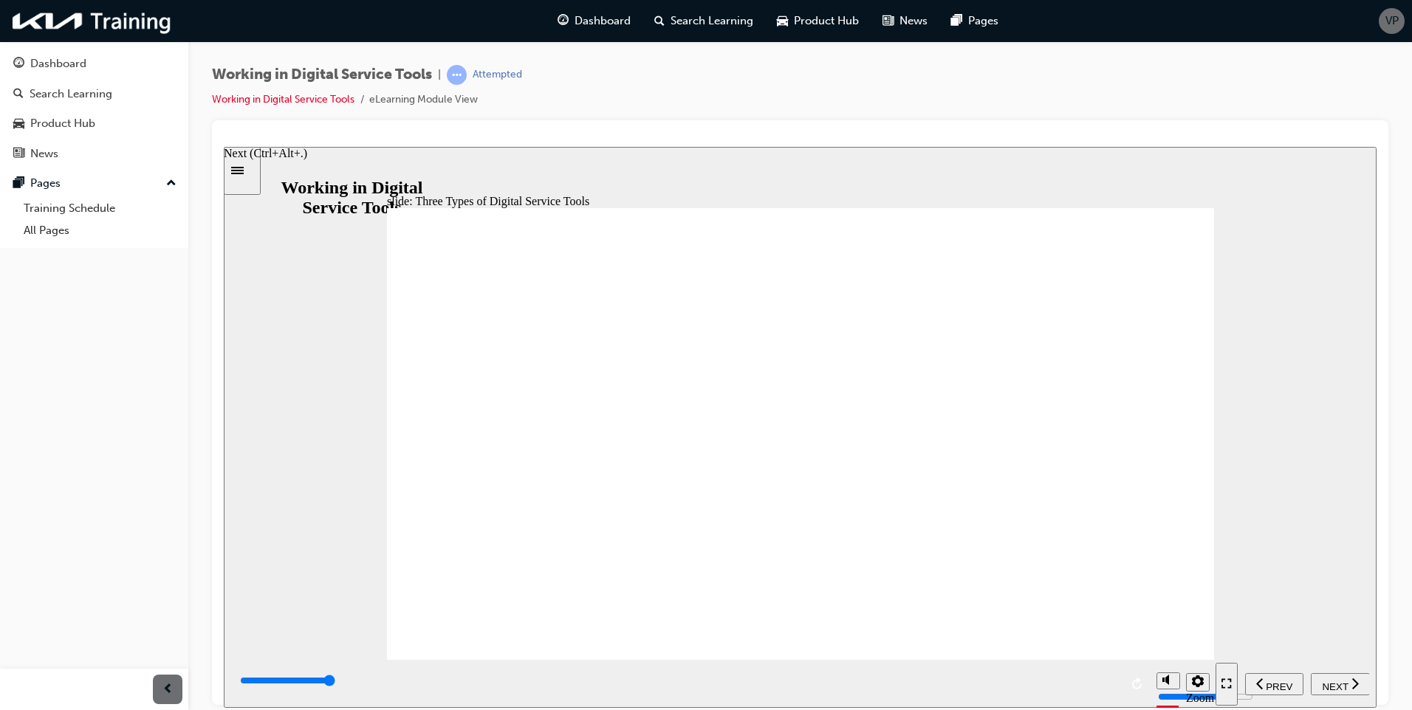
click at [1344, 685] on span "NEXT" at bounding box center [1335, 686] width 26 height 11
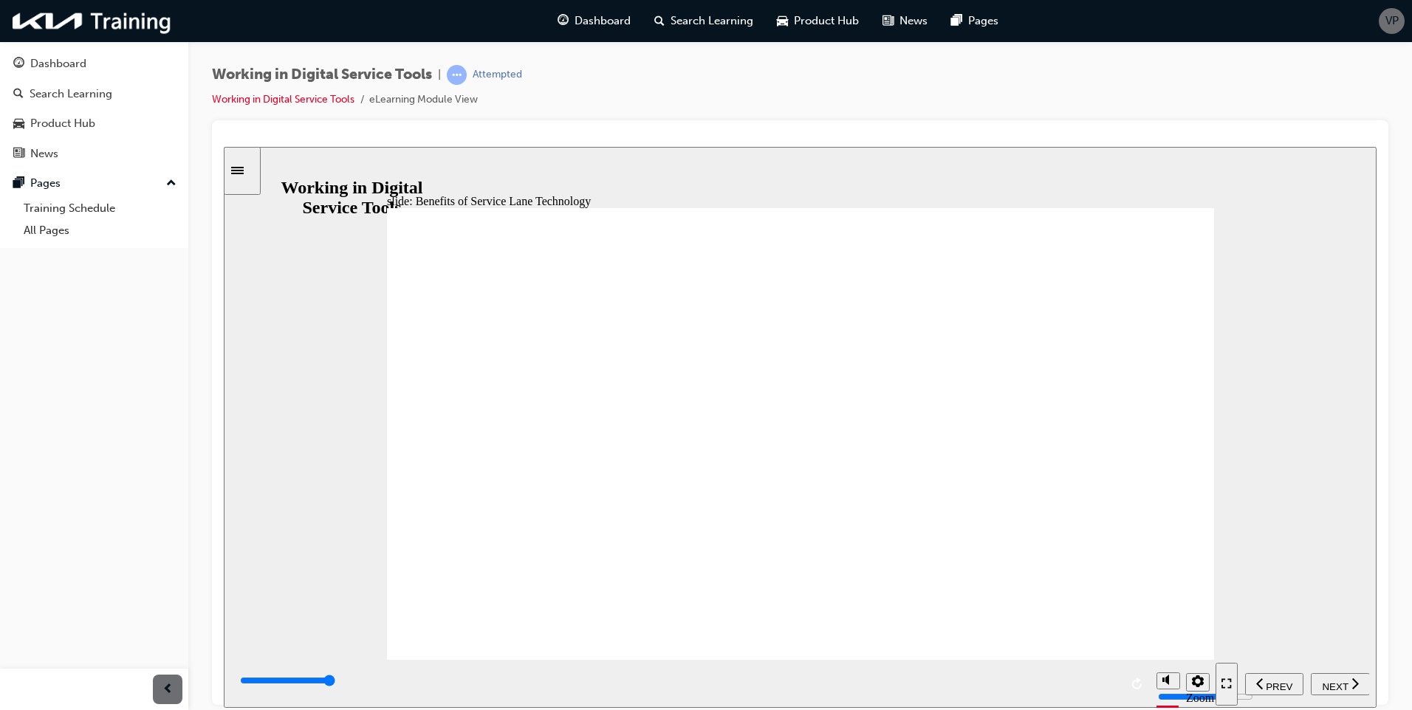
click at [1332, 684] on span "NEXT" at bounding box center [1335, 686] width 26 height 11
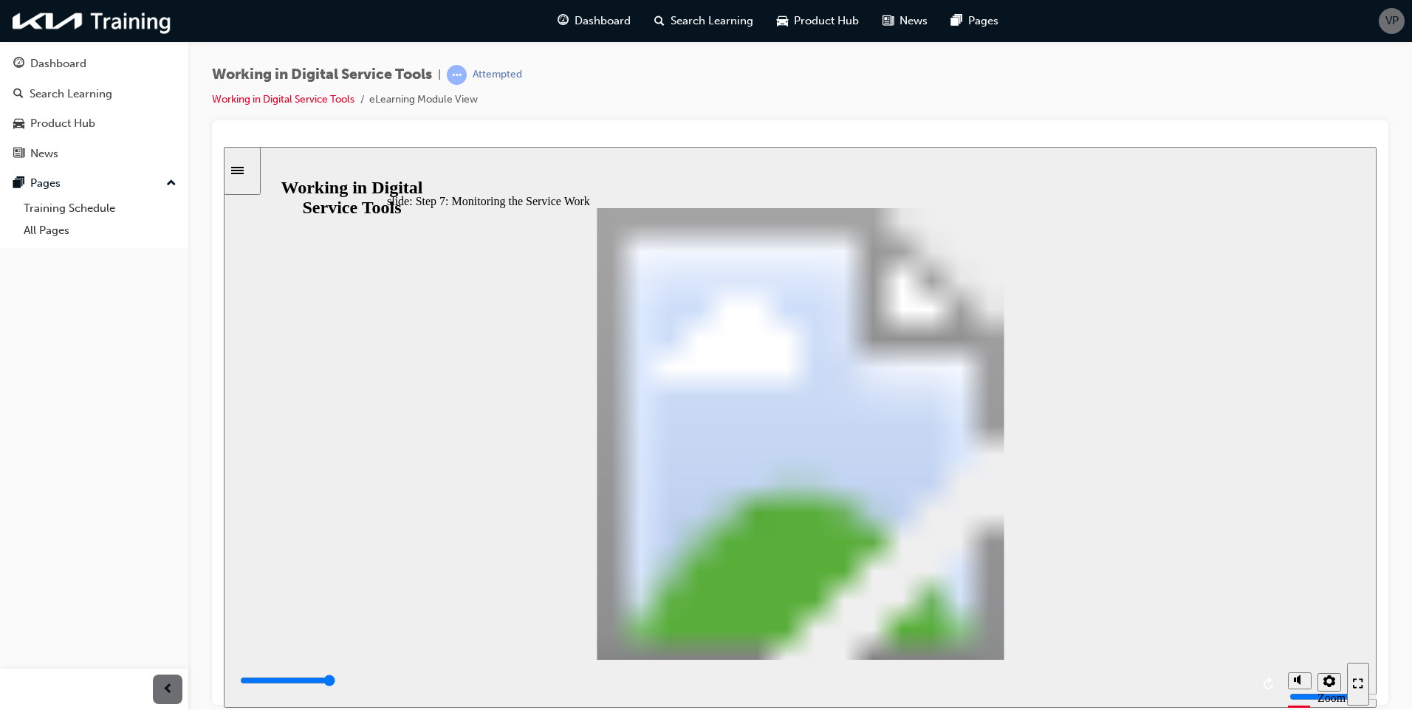
click at [1349, 681] on div "NEXT" at bounding box center [1340, 684] width 47 height 16
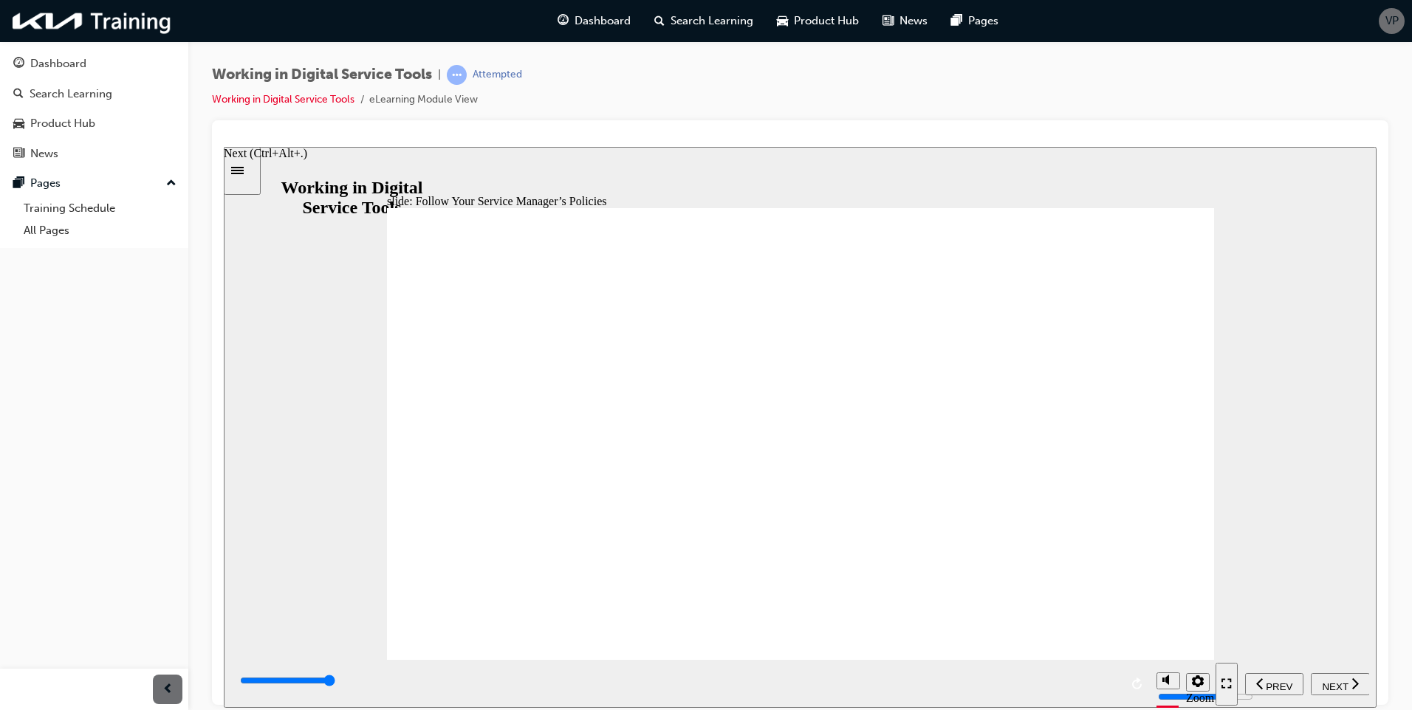
click at [1346, 681] on span "NEXT" at bounding box center [1335, 686] width 26 height 11
type input "7000"
radio input "true"
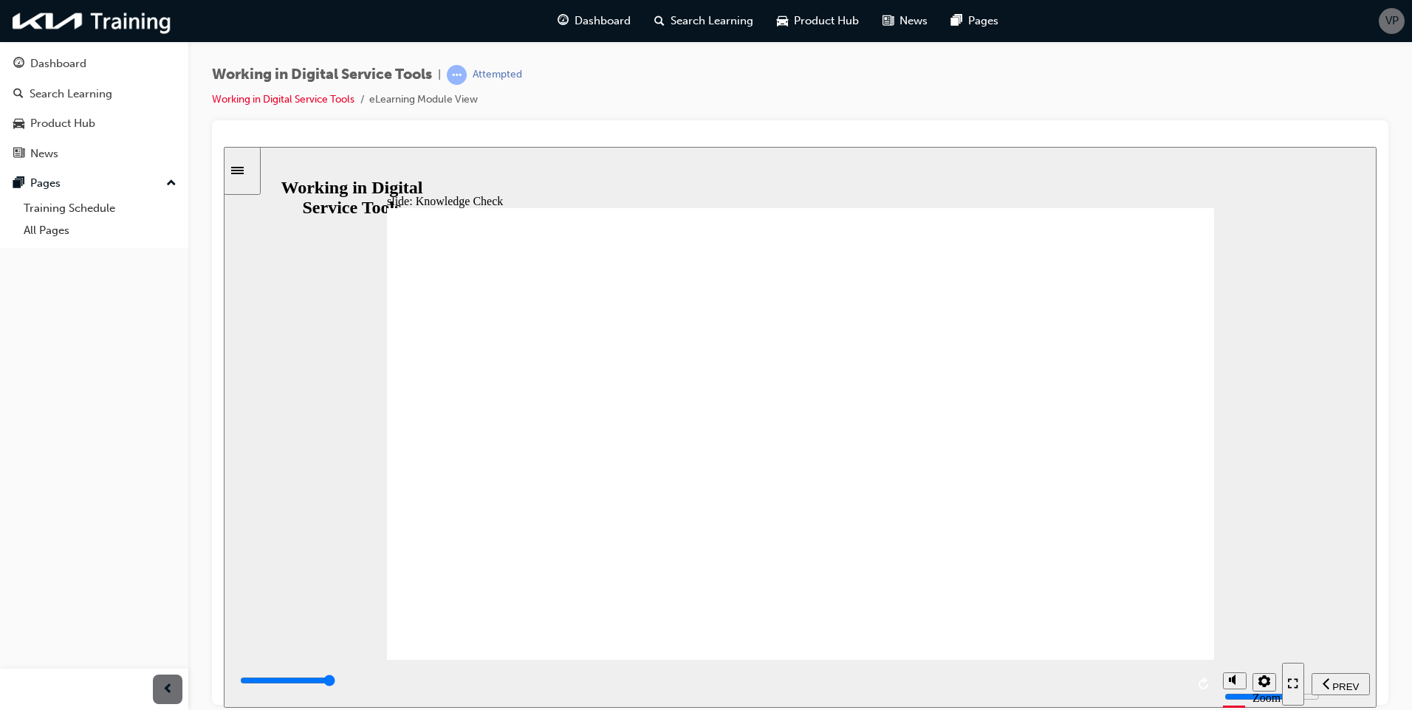
click at [1334, 681] on span "NEXT" at bounding box center [1335, 686] width 26 height 11
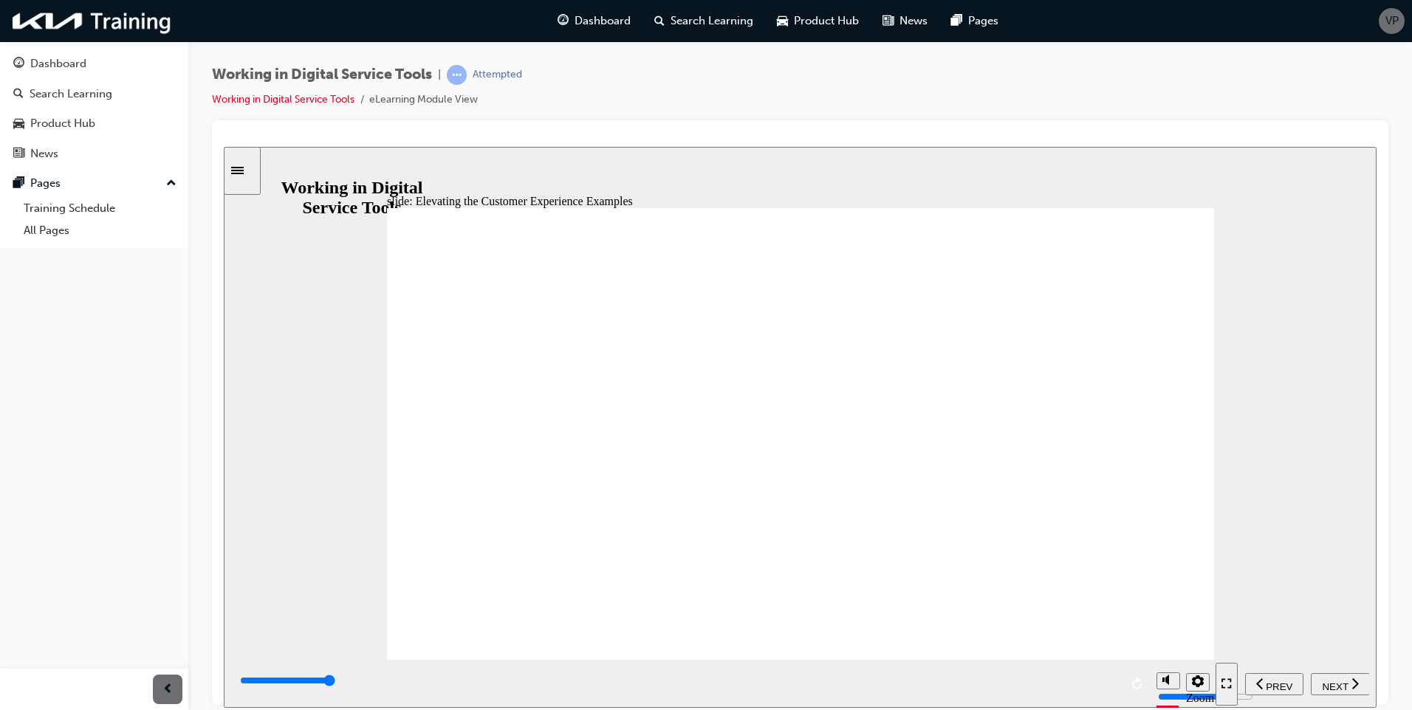
click at [1345, 676] on div "NEXT" at bounding box center [1340, 684] width 47 height 16
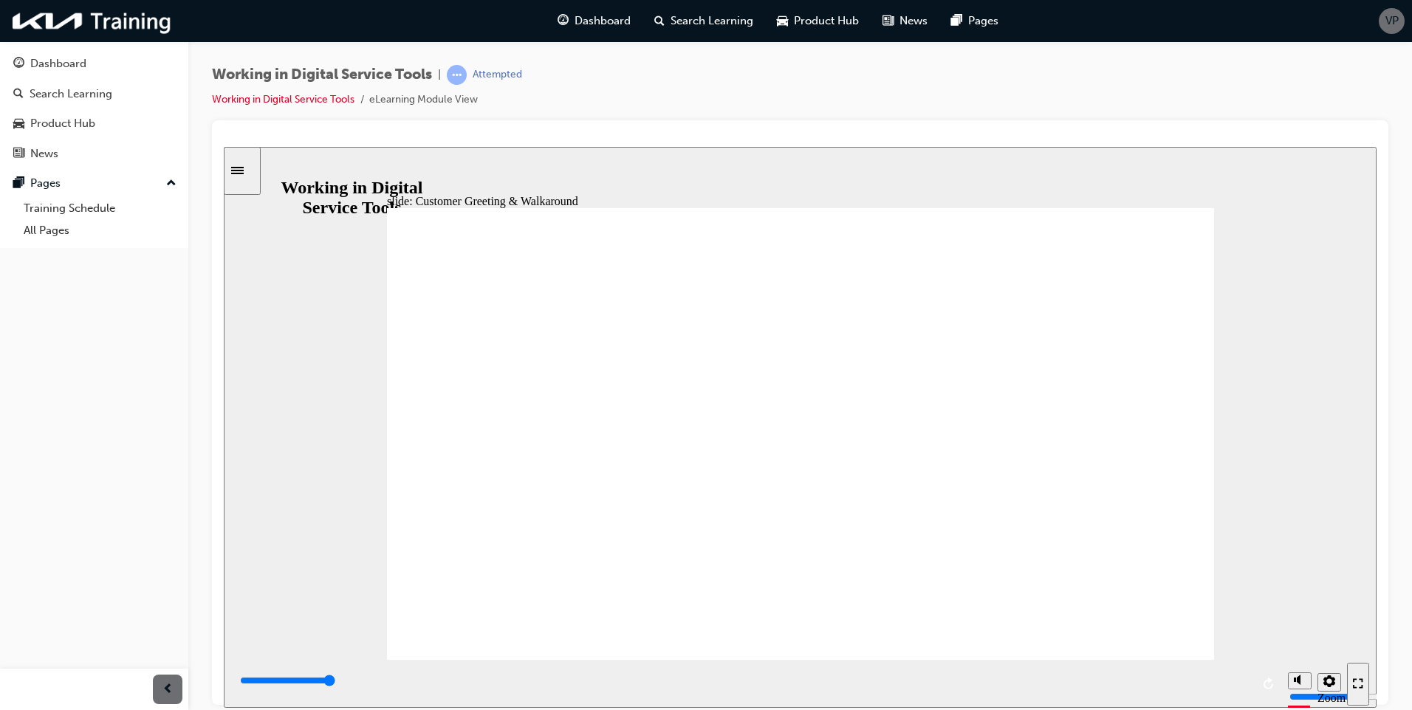
click at [1339, 681] on span "NEXT" at bounding box center [1335, 686] width 26 height 11
drag, startPoint x: 701, startPoint y: 527, endPoint x: 710, endPoint y: 513, distance: 16.6
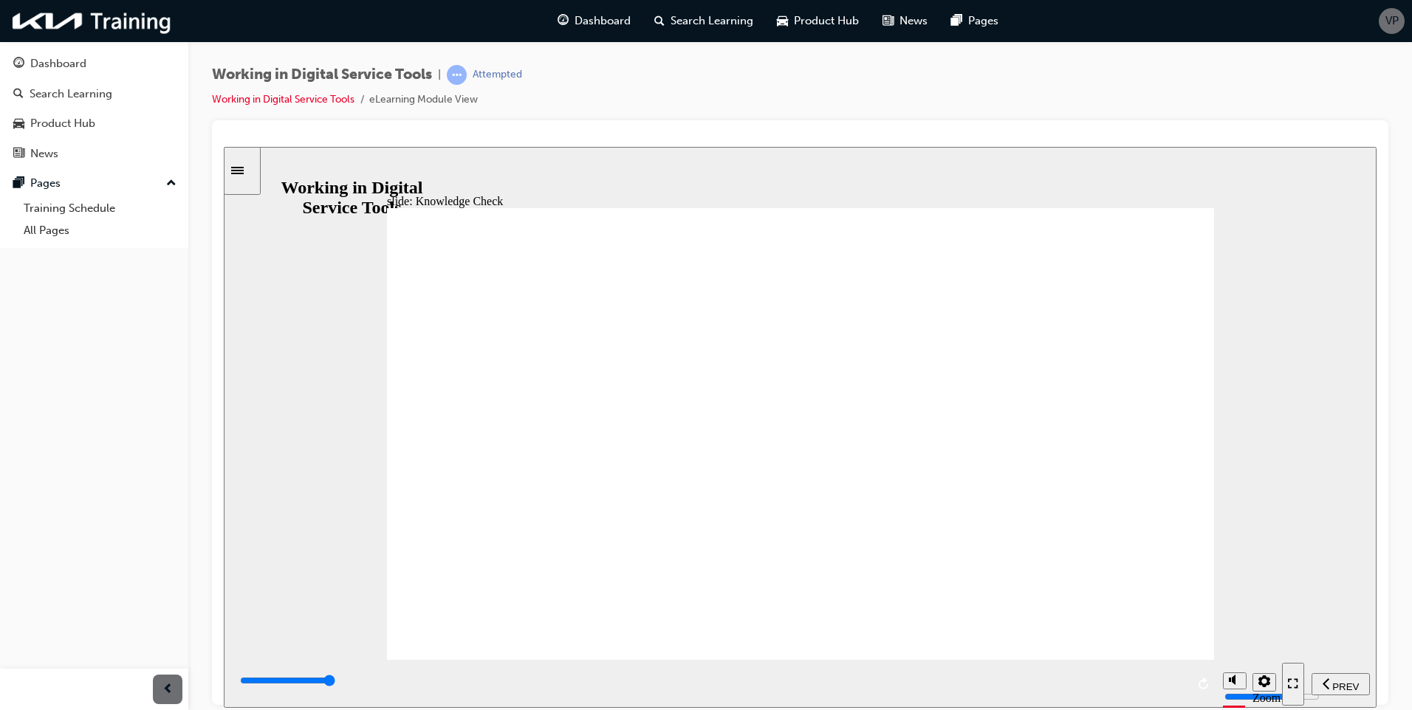
drag, startPoint x: 688, startPoint y: 571, endPoint x: 648, endPoint y: 312, distance: 262.4
drag, startPoint x: 556, startPoint y: 600, endPoint x: 628, endPoint y: 359, distance: 251.4
drag, startPoint x: 651, startPoint y: 366, endPoint x: 561, endPoint y: 573, distance: 225.6
drag, startPoint x: 561, startPoint y: 533, endPoint x: 644, endPoint y: 369, distance: 184.3
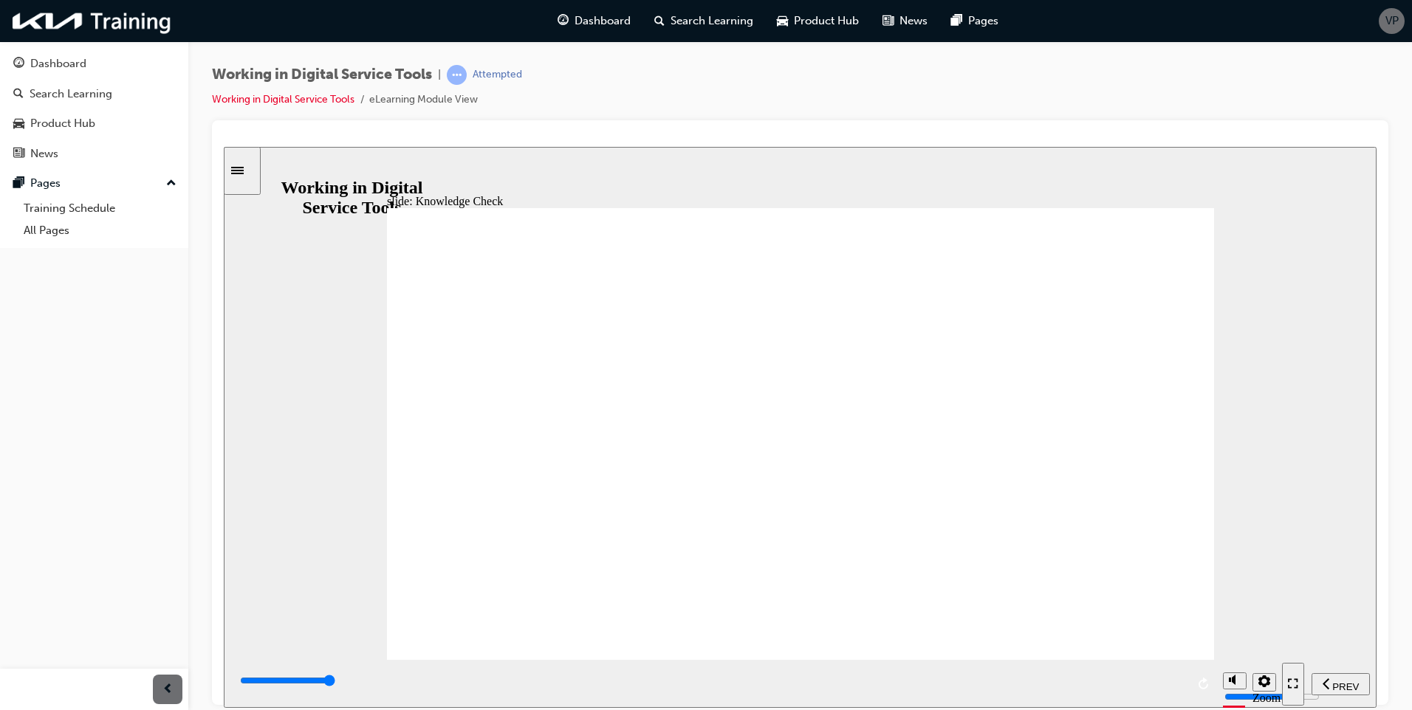
type input "6000"
radio input "true"
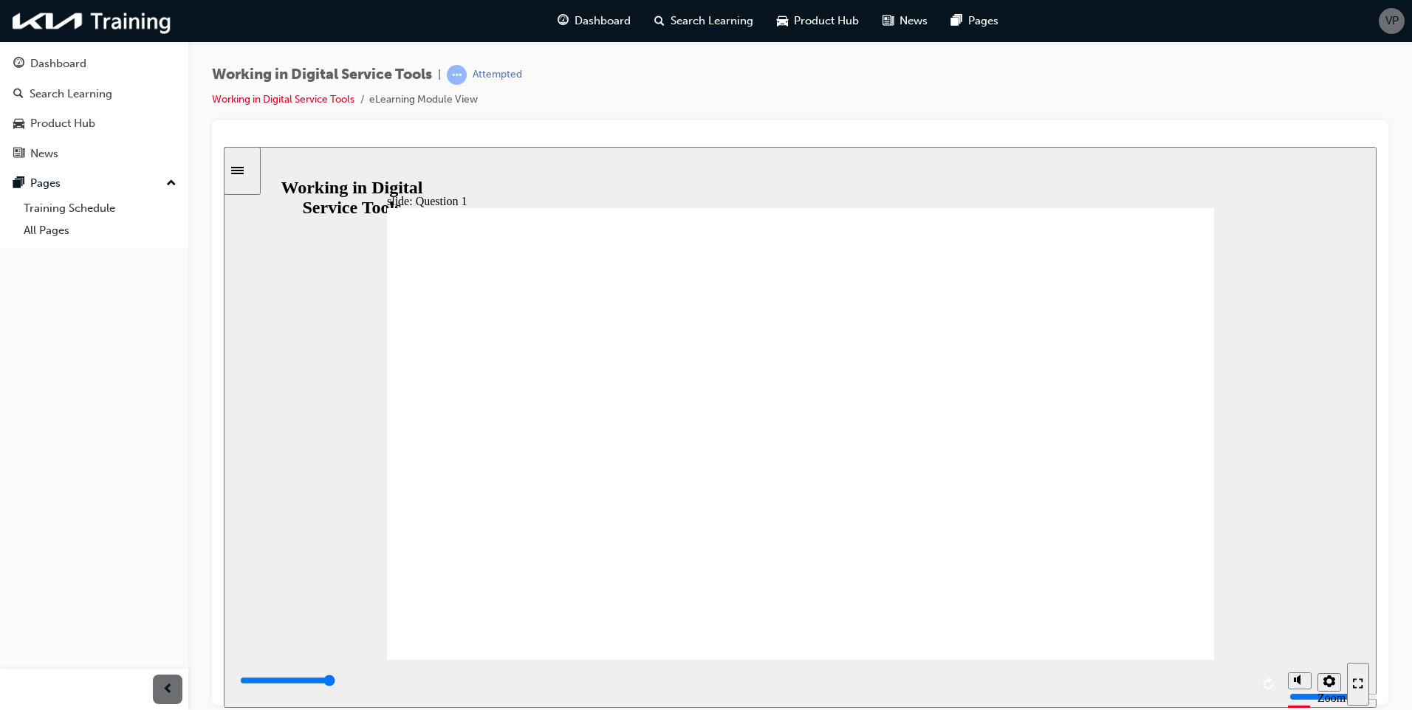
type input "6000"
radio input "false"
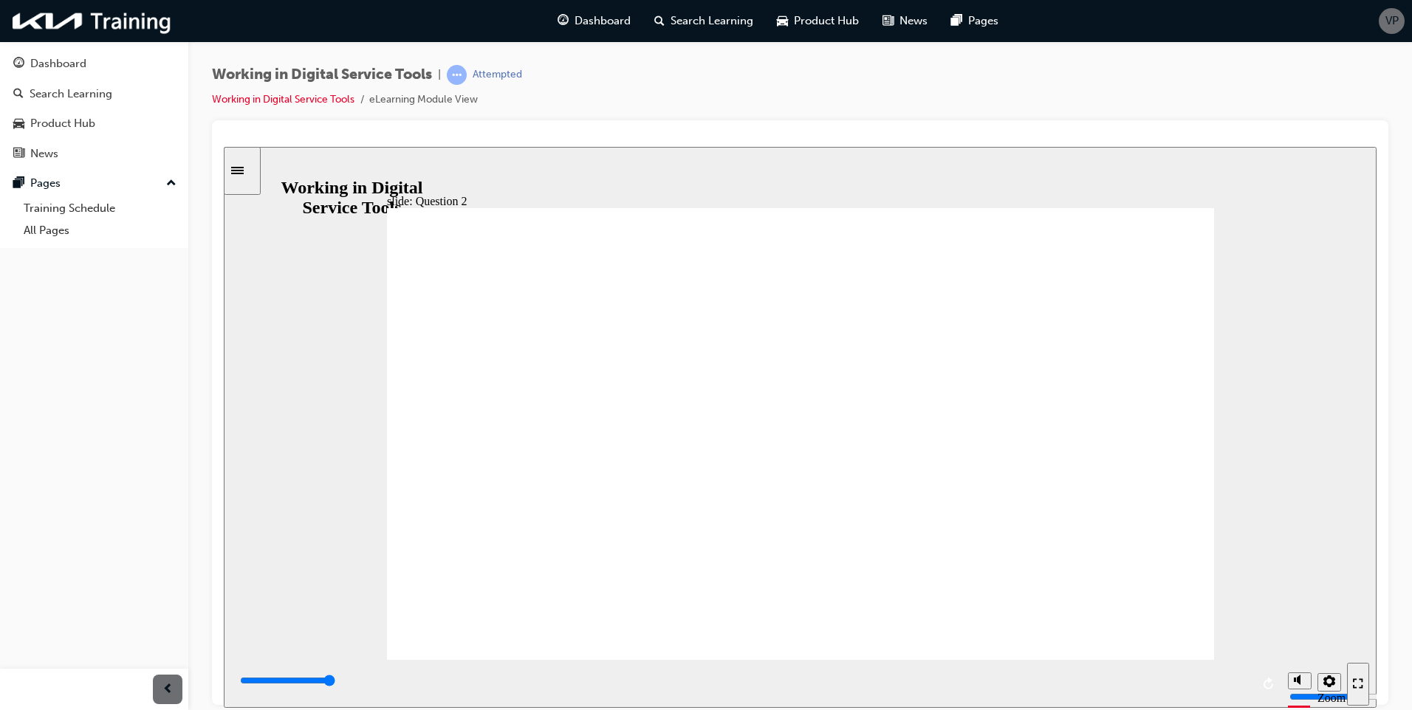
radio input "true"
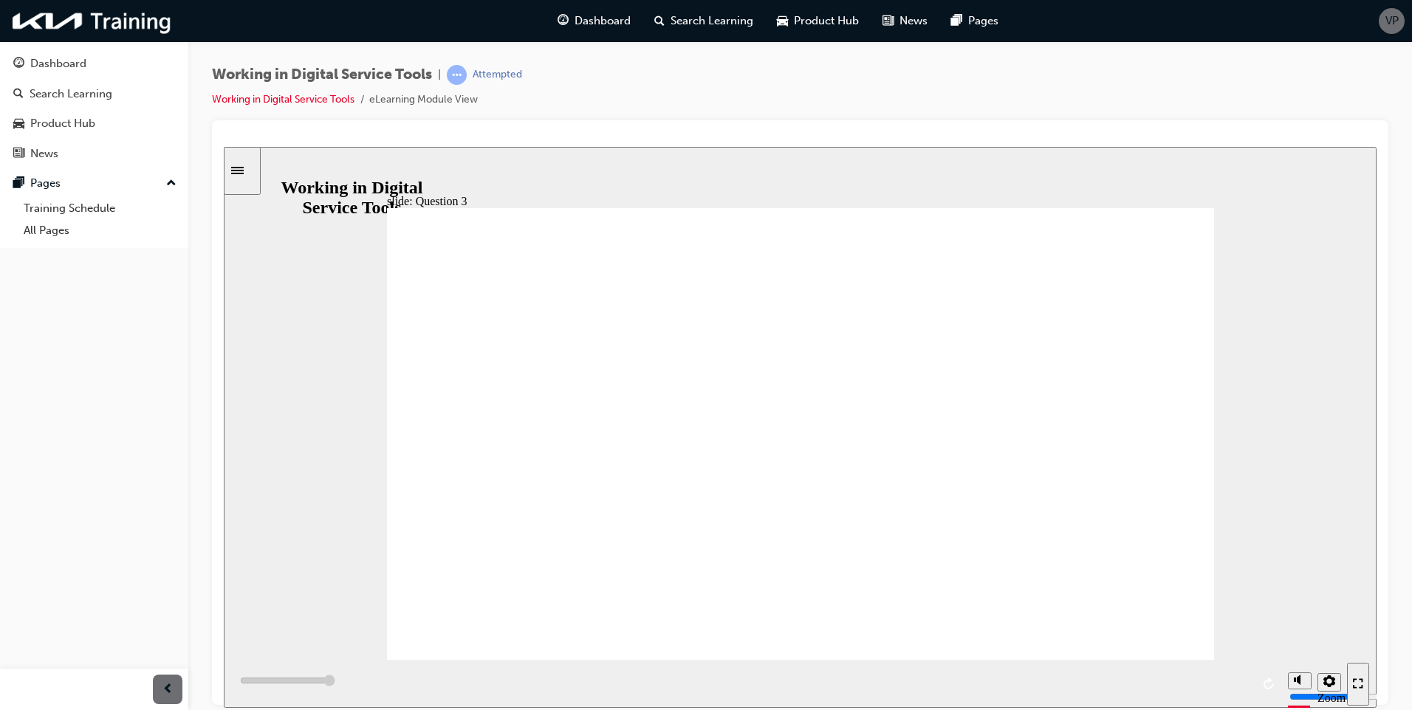
type input "6000"
radio input "true"
type input "6000"
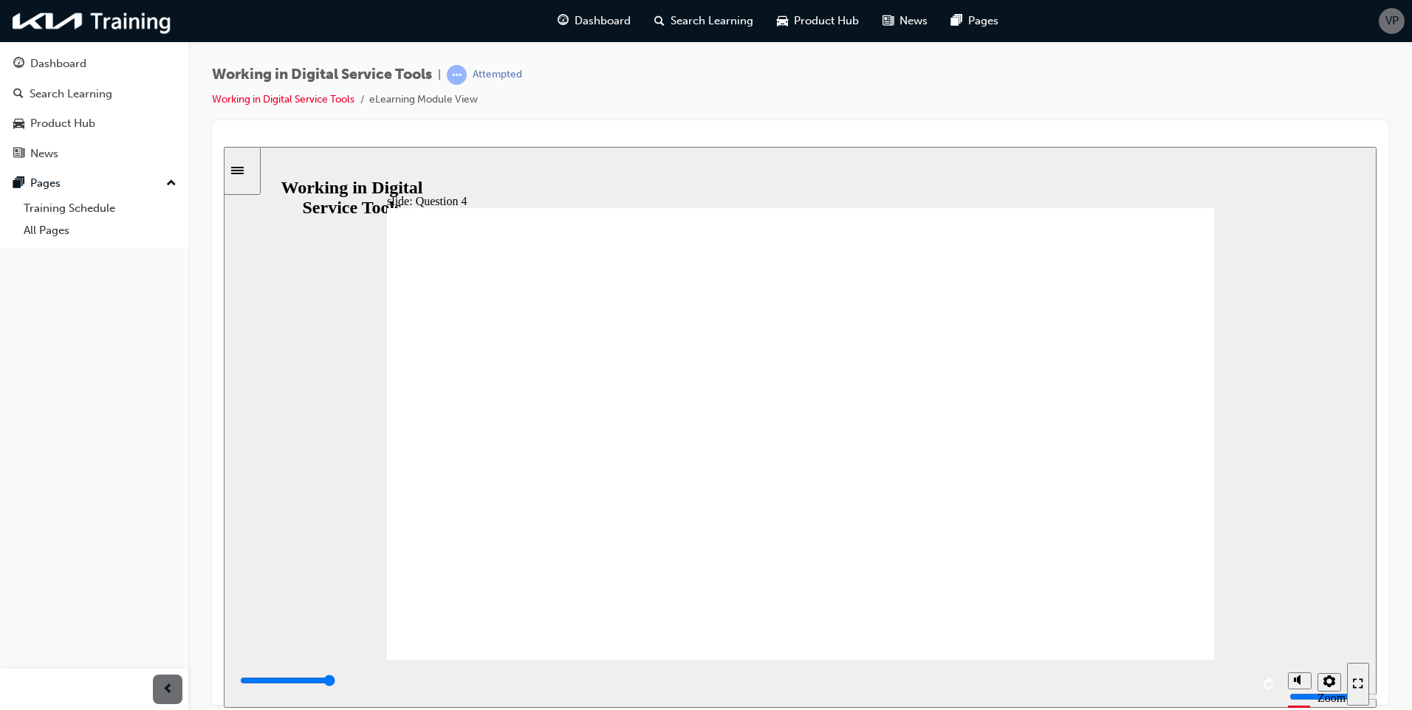
radio input "true"
drag, startPoint x: 770, startPoint y: 442, endPoint x: 765, endPoint y: 449, distance: 8.4
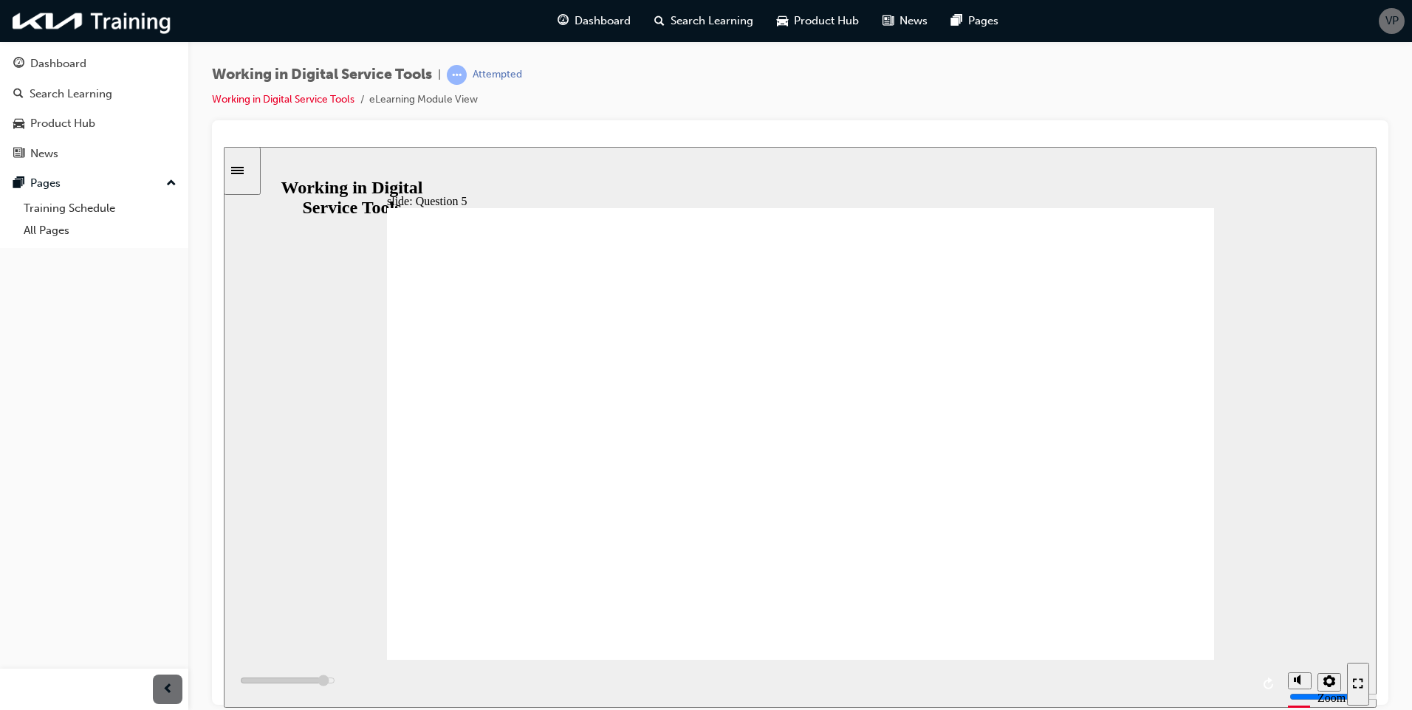
type input "5600"
radio input "true"
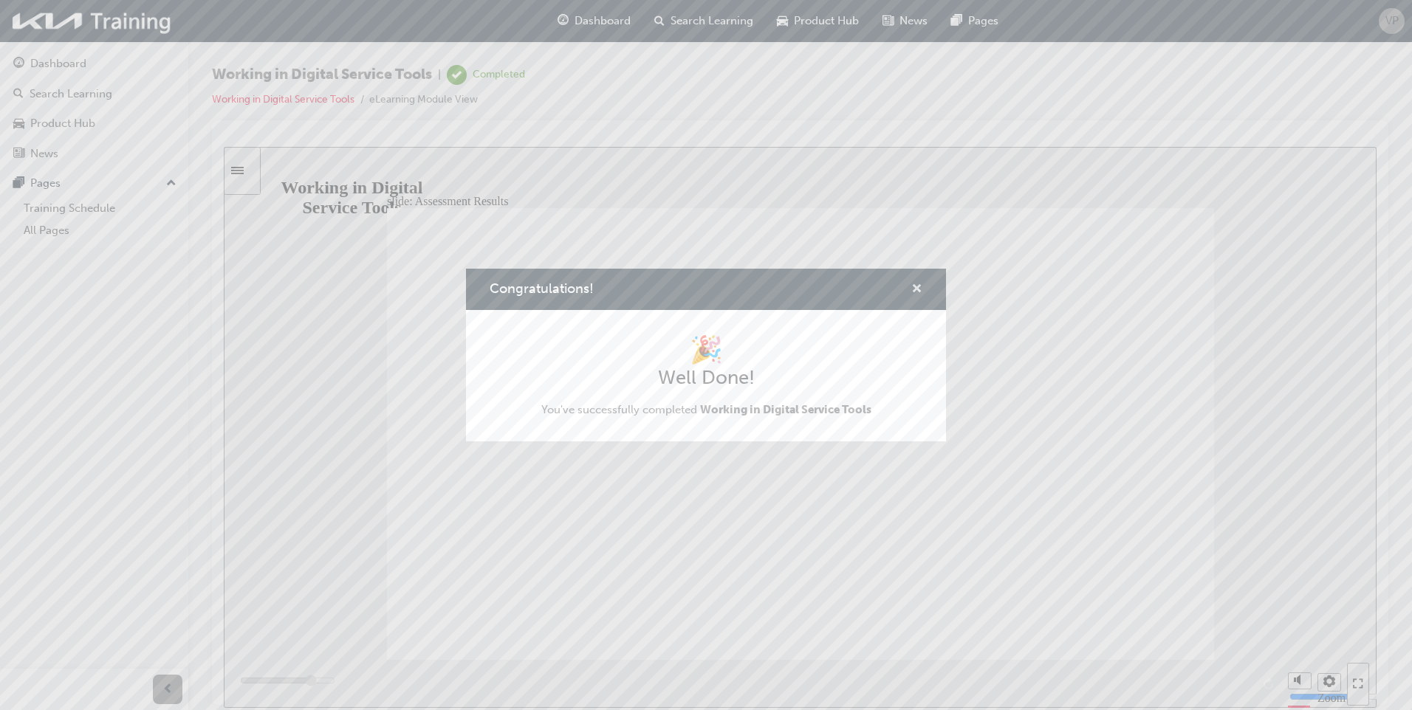
click at [919, 289] on span "cross-icon" at bounding box center [916, 290] width 11 height 13
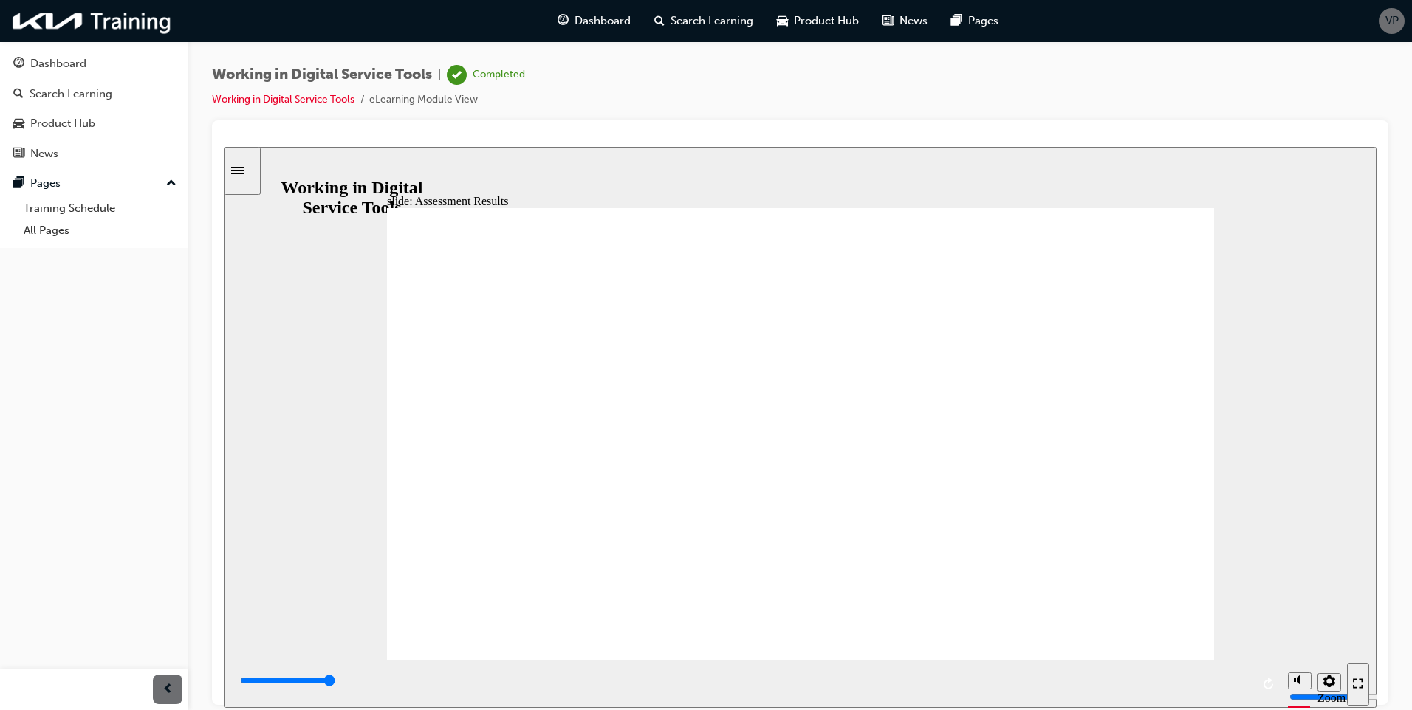
type input "7000"
click at [600, 10] on div "Dashboard" at bounding box center [594, 21] width 97 height 30
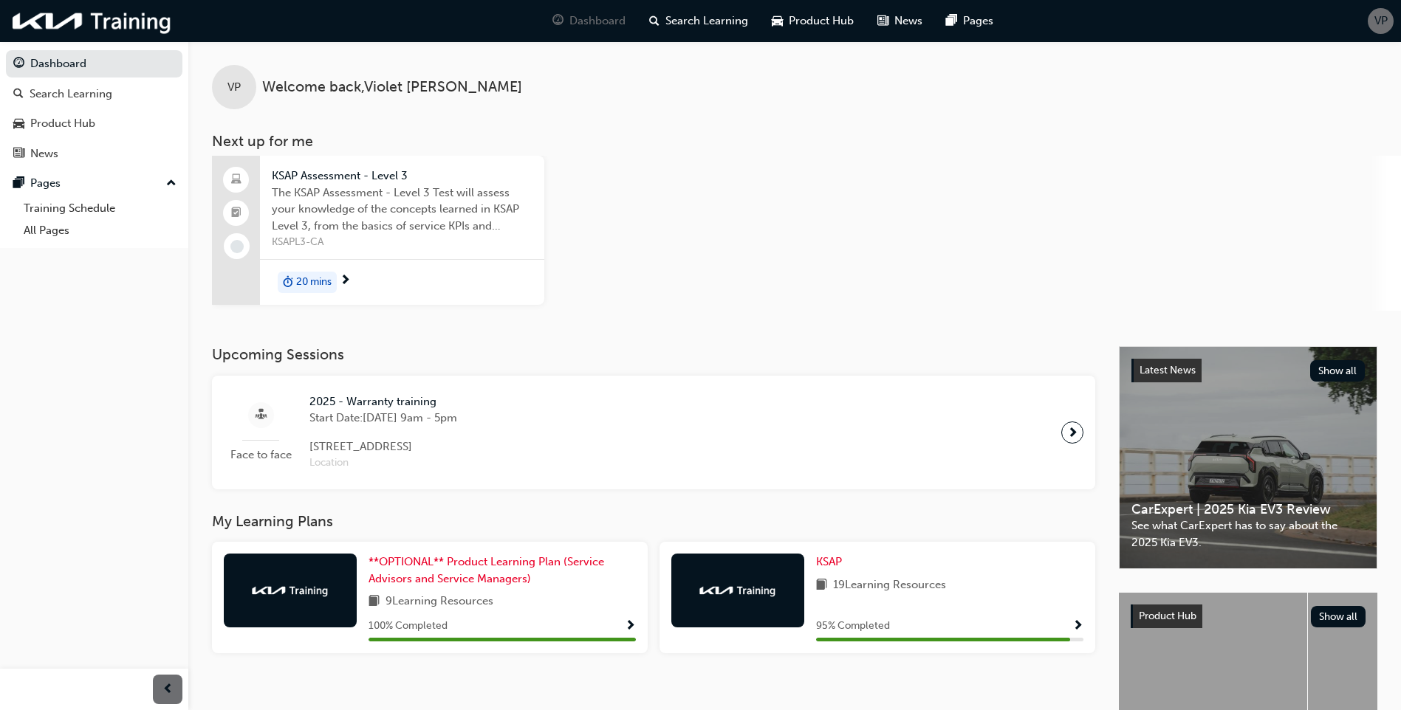
click at [395, 214] on span "The KSAP Assessment - Level 3 Test will assess your knowledge of the concepts l…" at bounding box center [402, 210] width 261 height 50
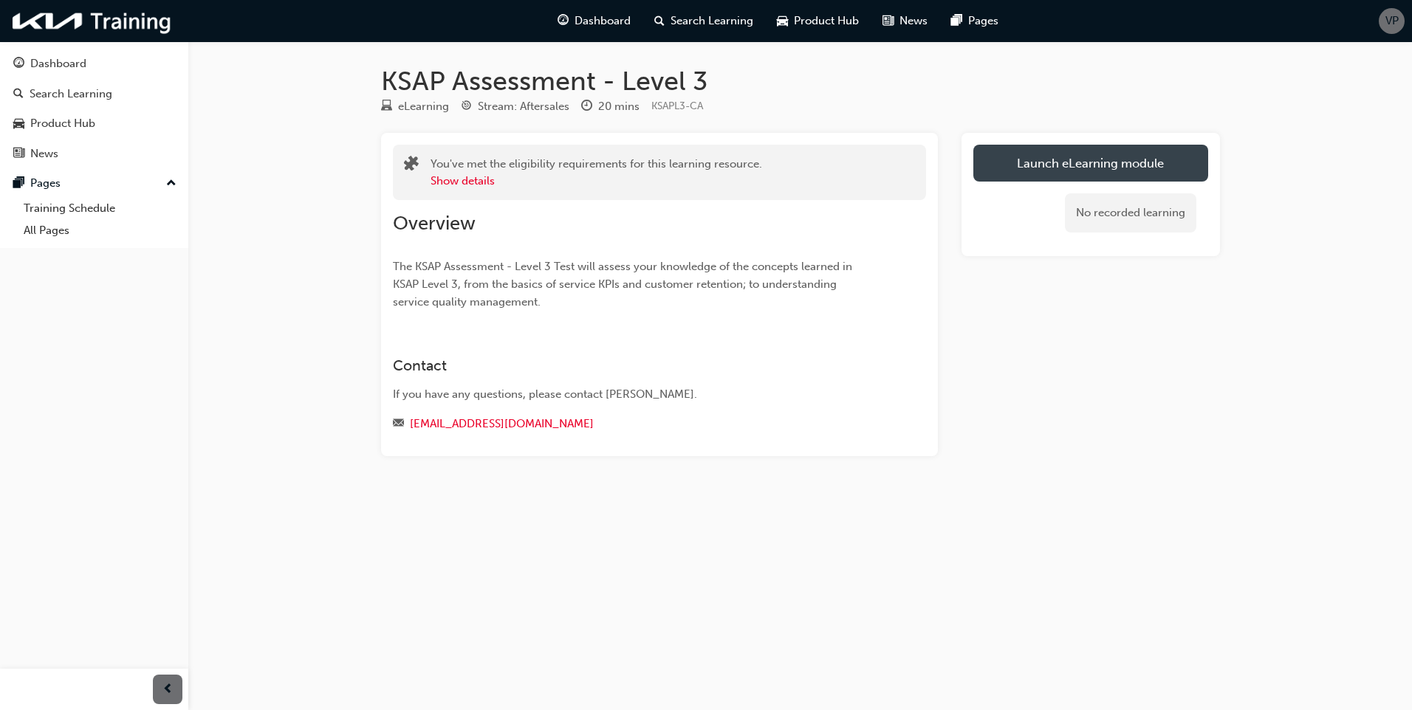
click at [1004, 158] on link "Launch eLearning module" at bounding box center [1090, 163] width 235 height 37
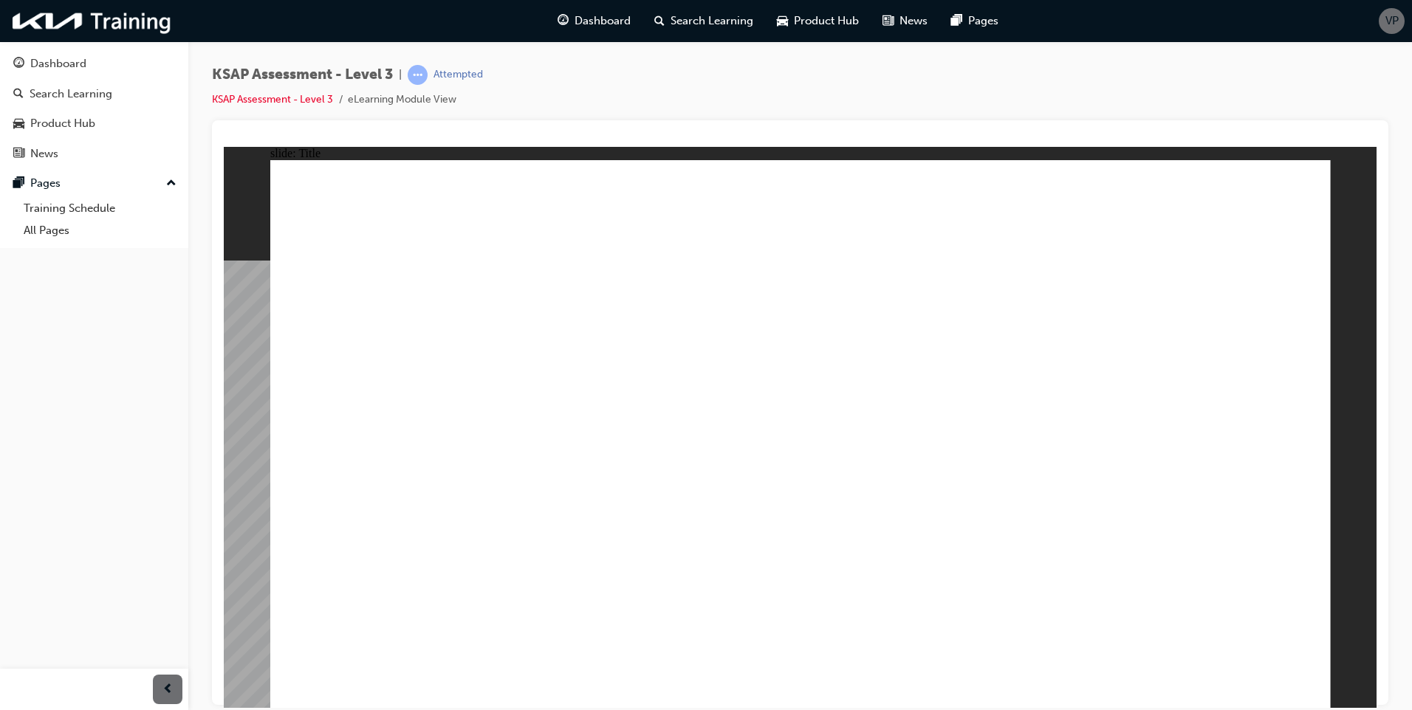
drag, startPoint x: 1017, startPoint y: 552, endPoint x: 1058, endPoint y: 566, distance: 43.0
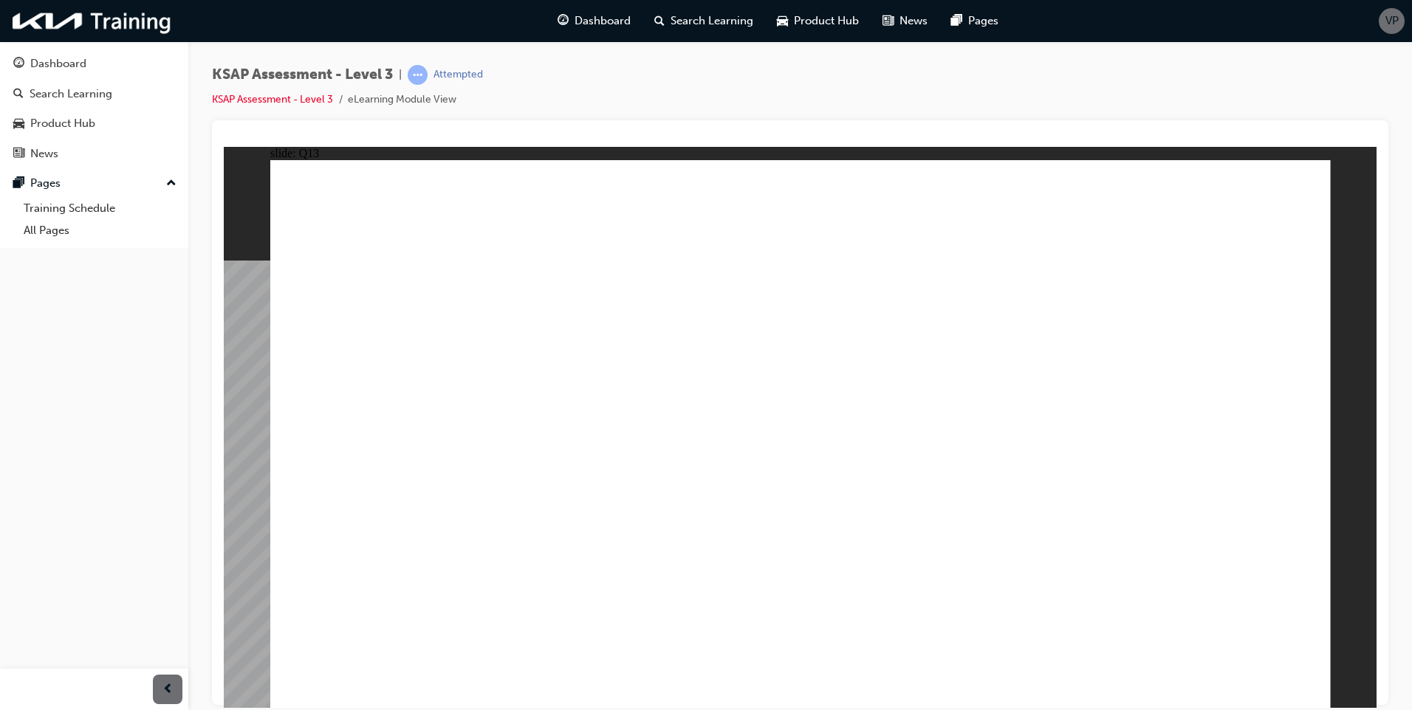
radio input "true"
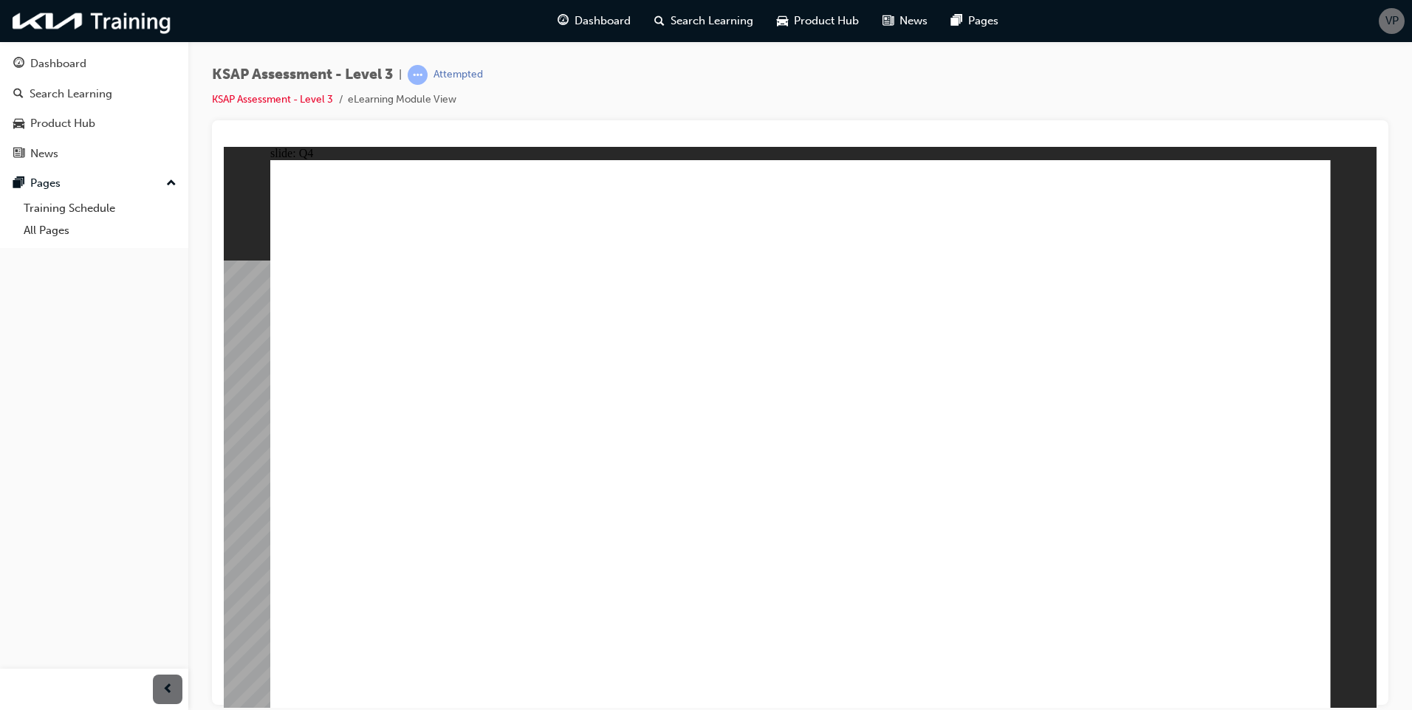
radio input "true"
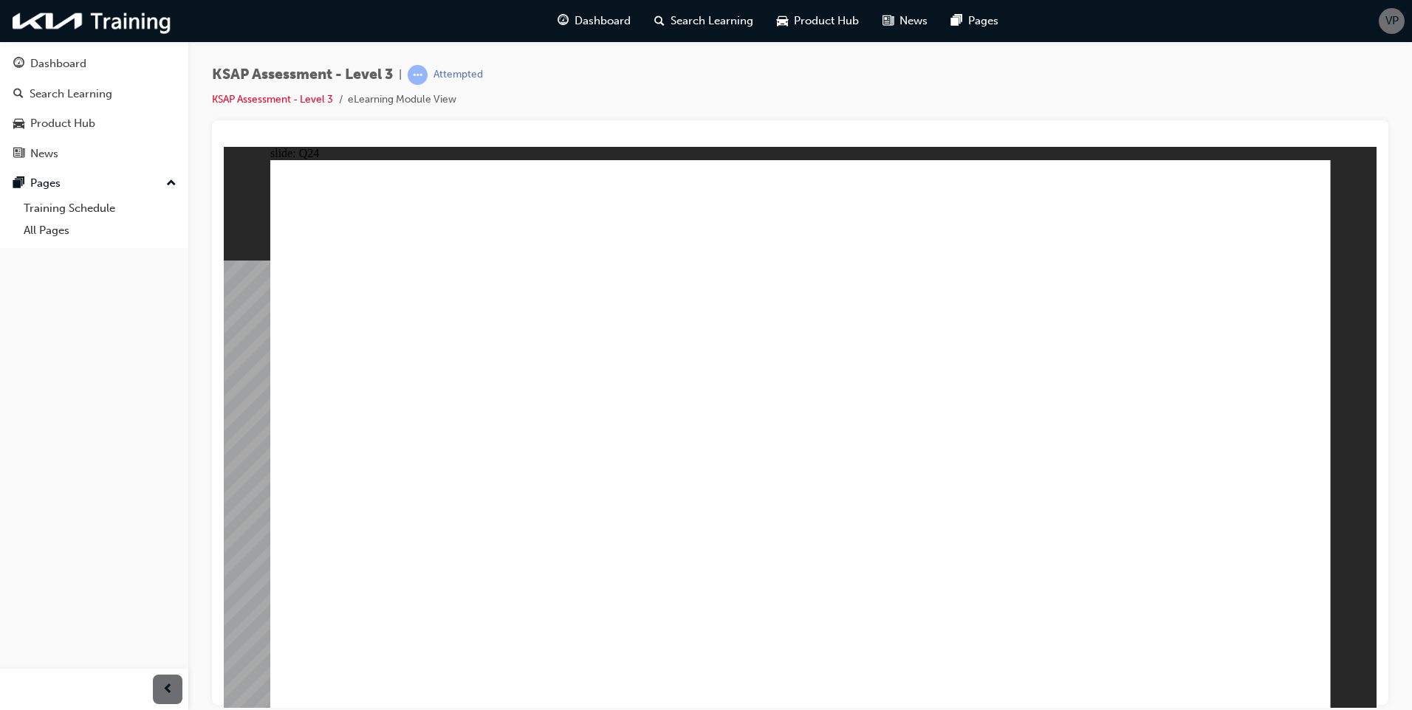
radio input "true"
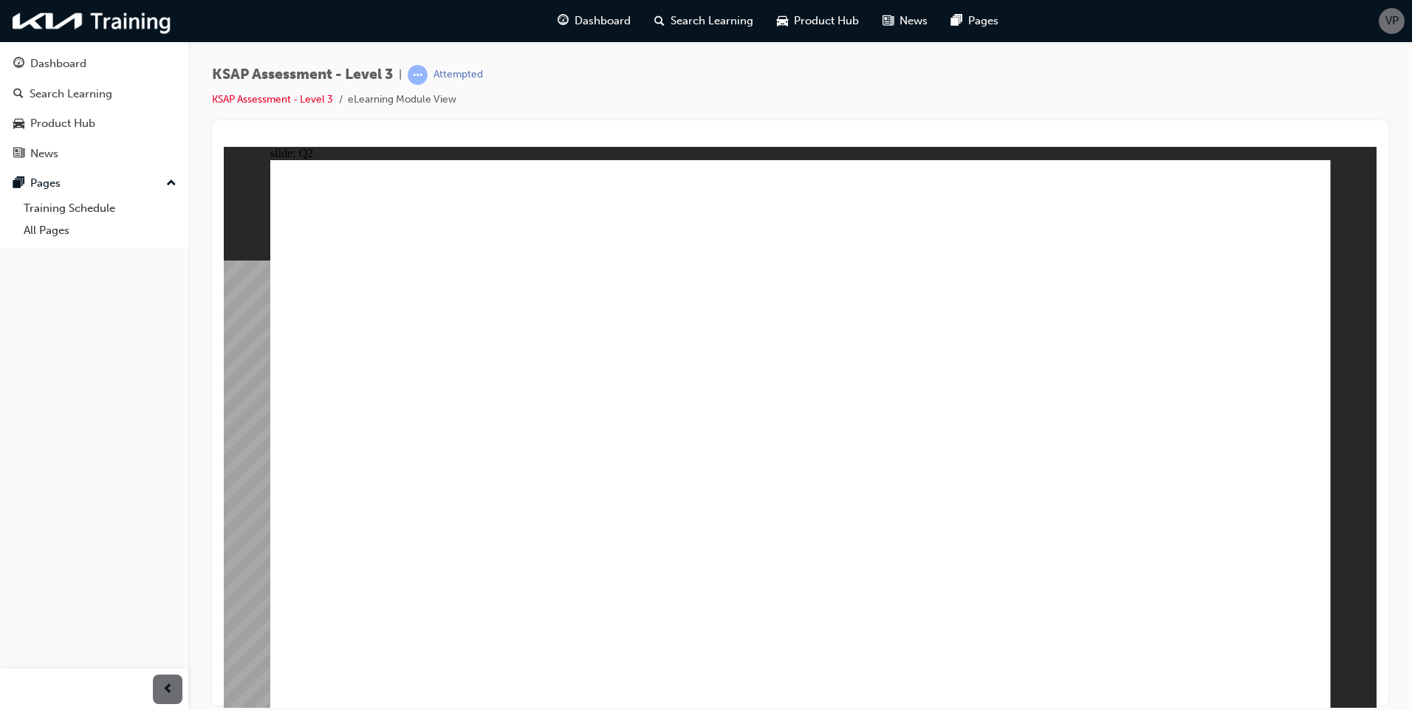
radio input "true"
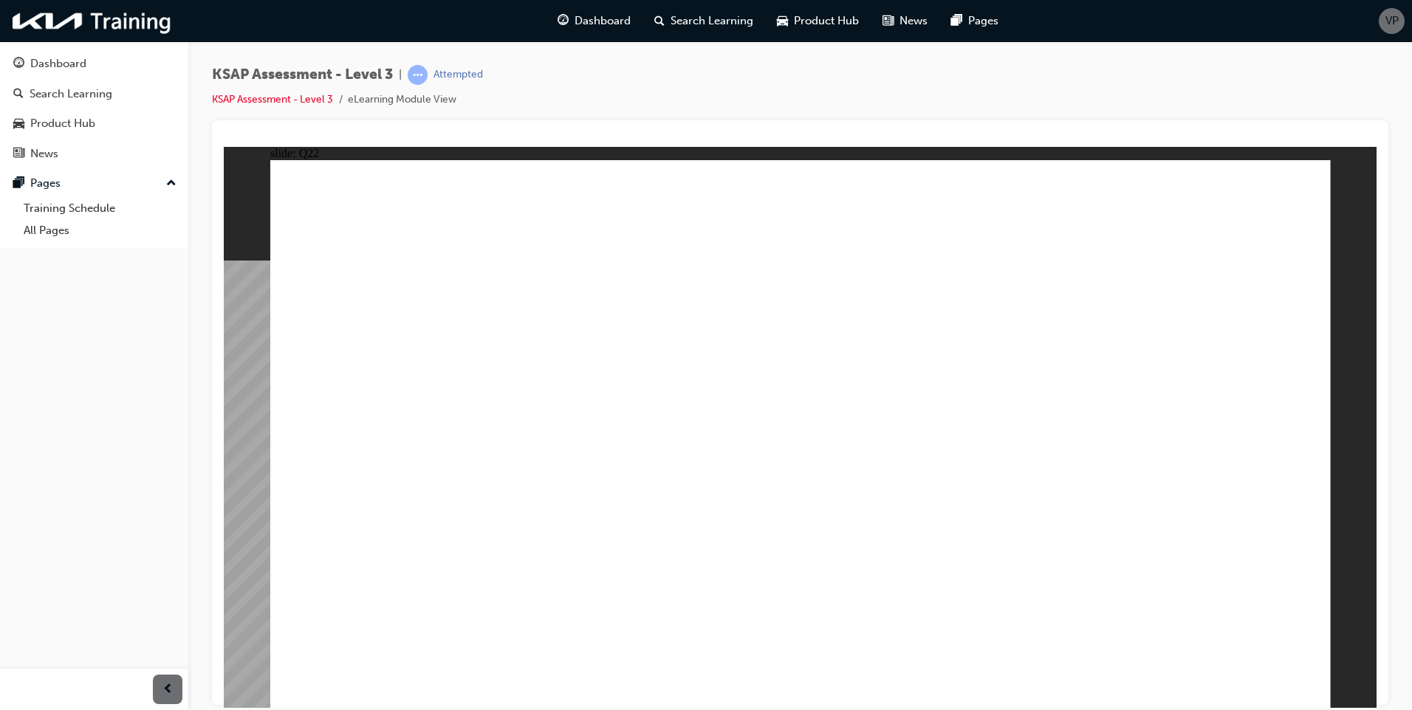
radio input "true"
checkbox input "true"
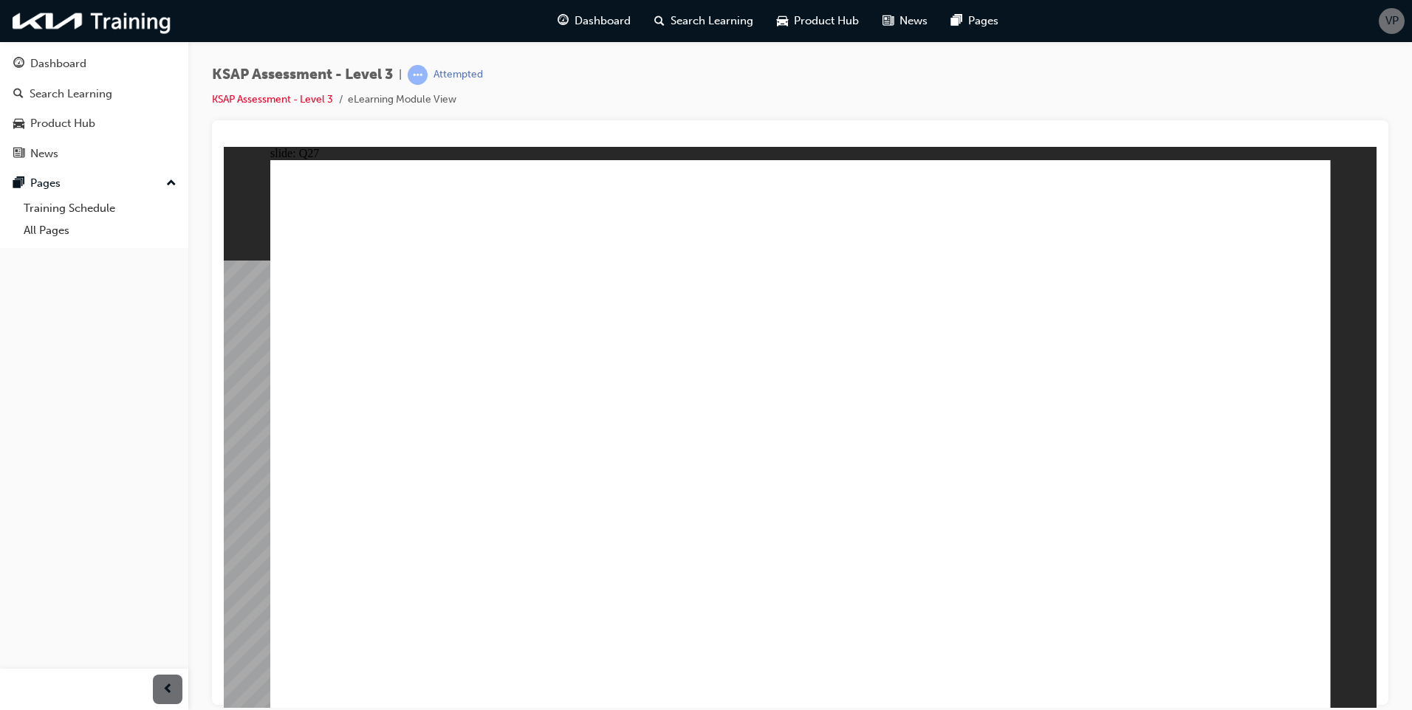
checkbox input "true"
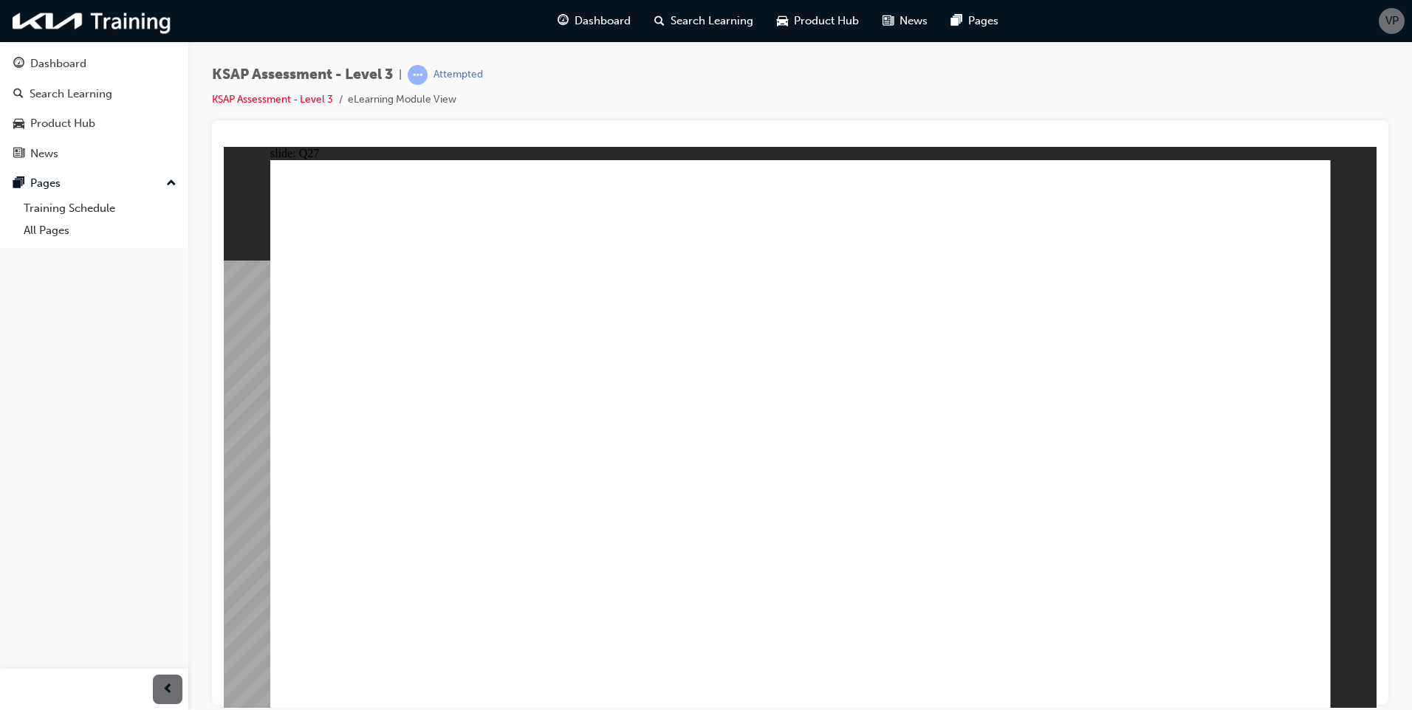
radio input "true"
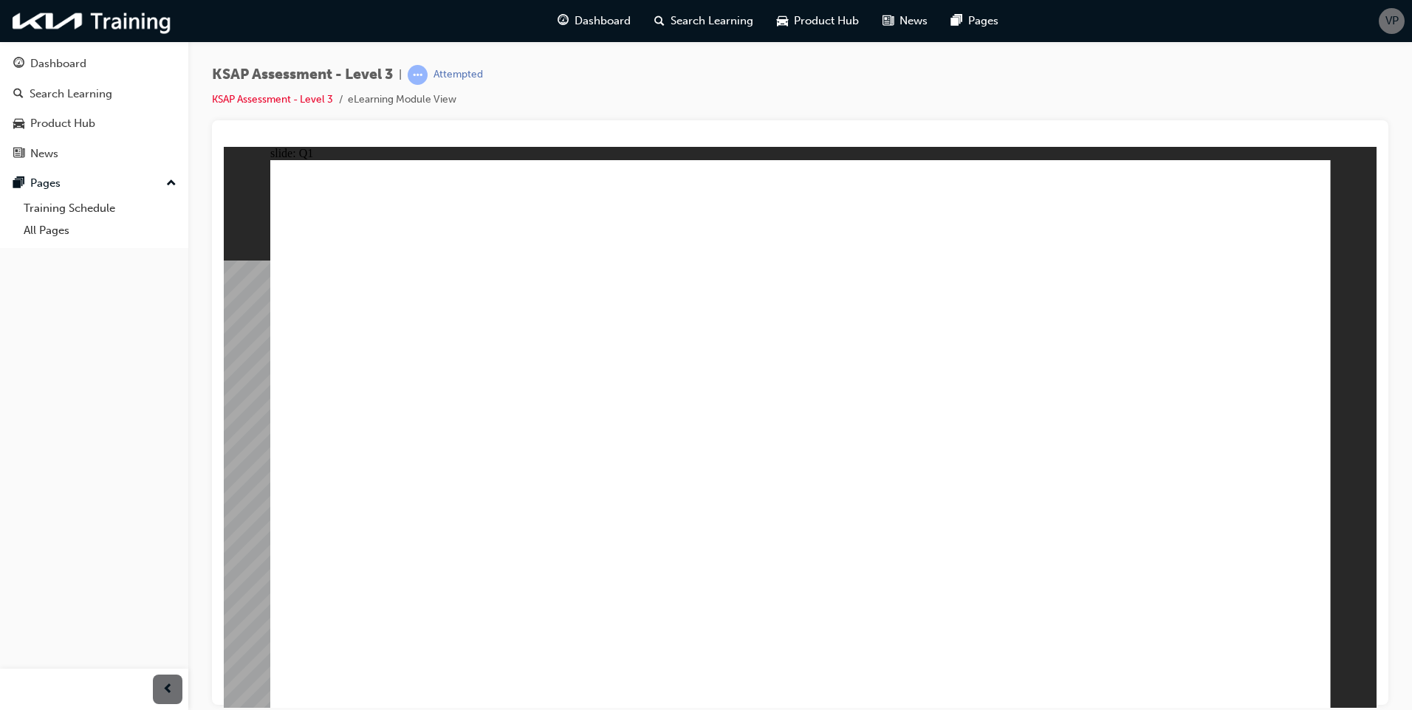
radio input "true"
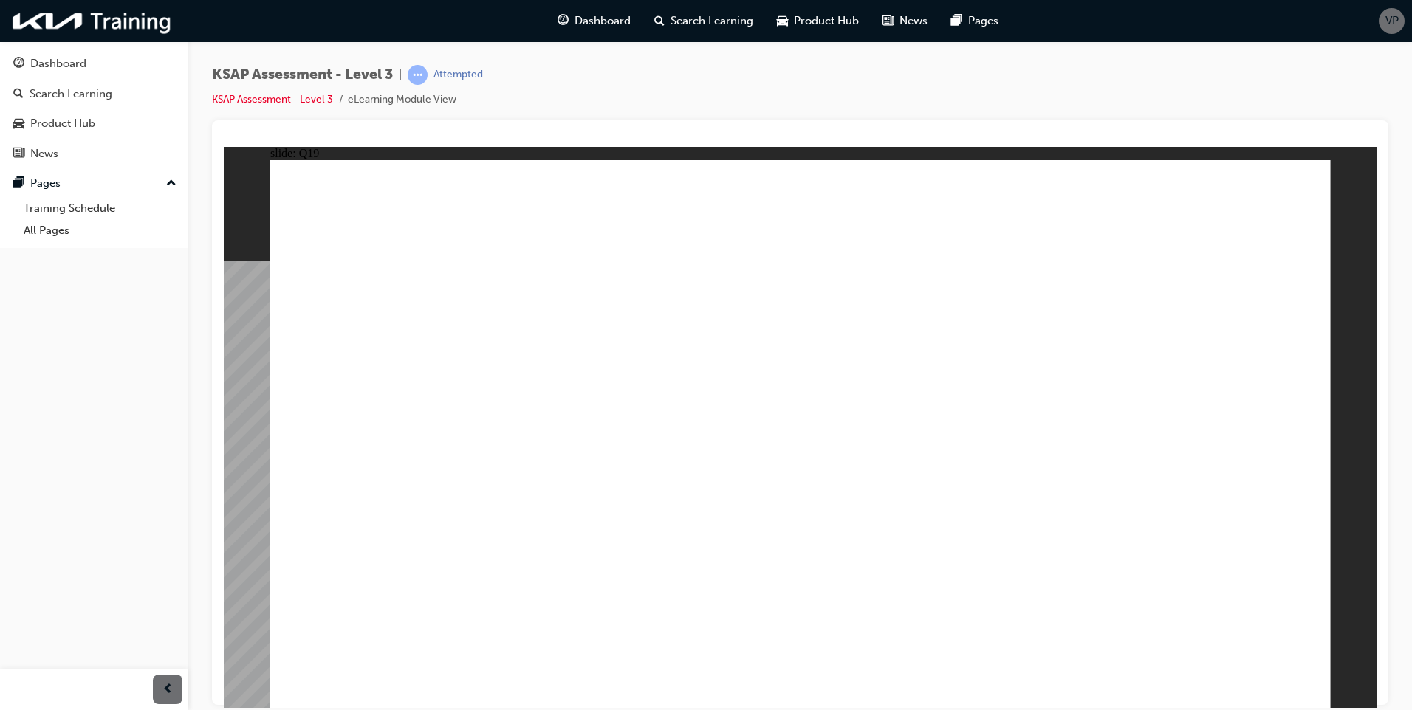
checkbox input "true"
drag, startPoint x: 984, startPoint y: 511, endPoint x: 978, endPoint y: 524, distance: 14.9
checkbox input "true"
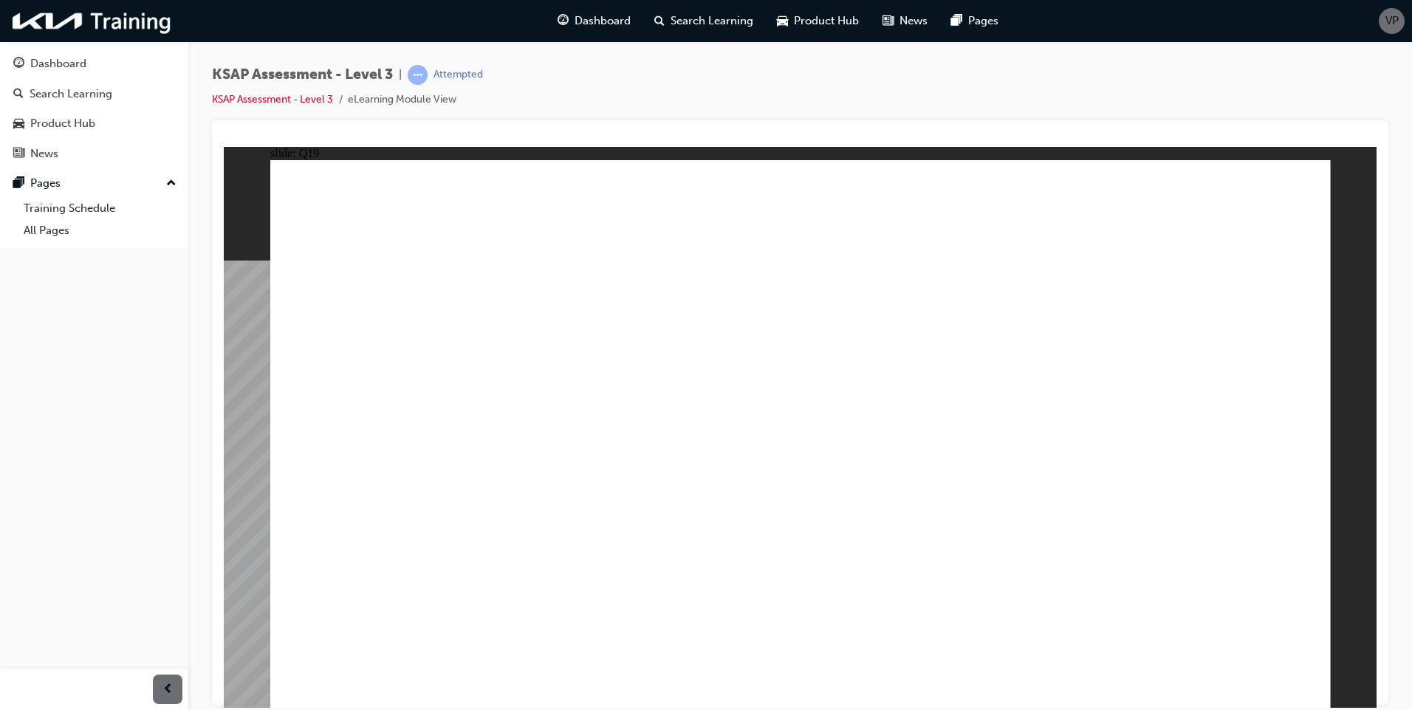
checkbox input "true"
